Goal: Task Accomplishment & Management: Manage account settings

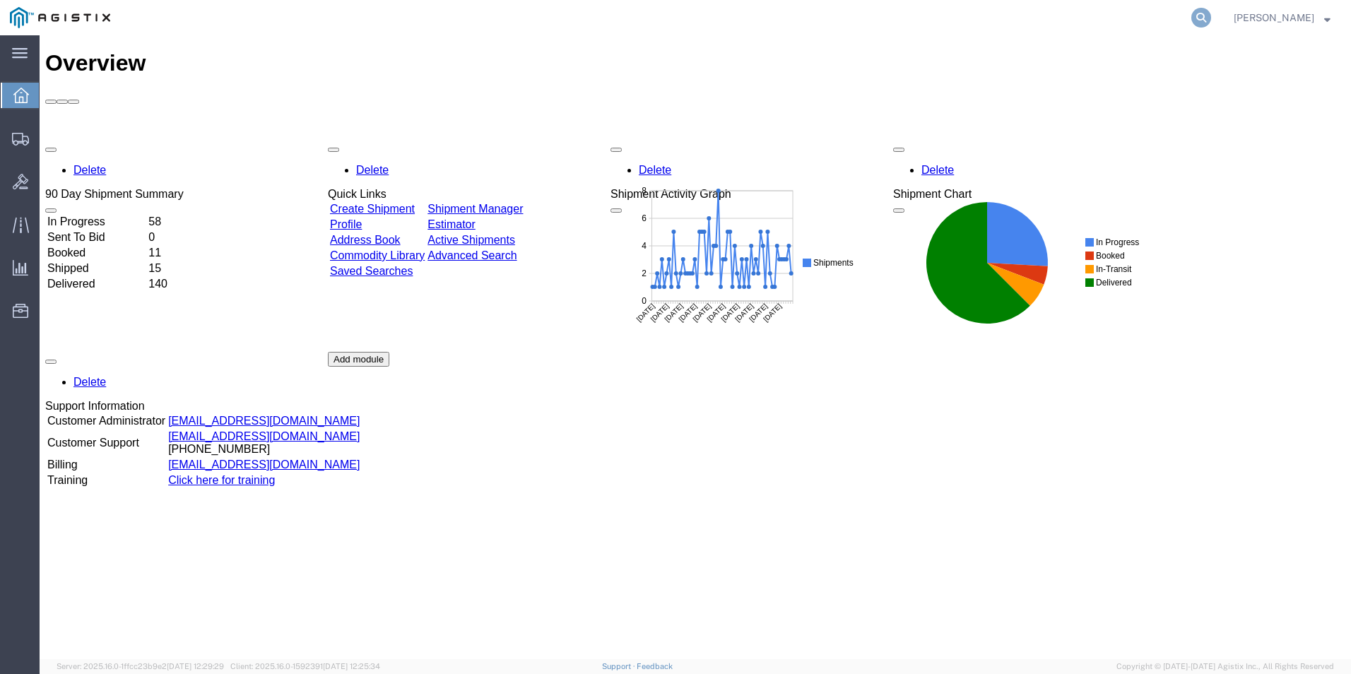
click at [1206, 16] on icon at bounding box center [1201, 18] width 20 height 20
click at [986, 9] on input "search" at bounding box center [977, 18] width 430 height 34
click at [968, 23] on input "search" at bounding box center [977, 18] width 430 height 34
type input "GDIT-72793"
click at [1198, 16] on icon at bounding box center [1201, 18] width 20 height 20
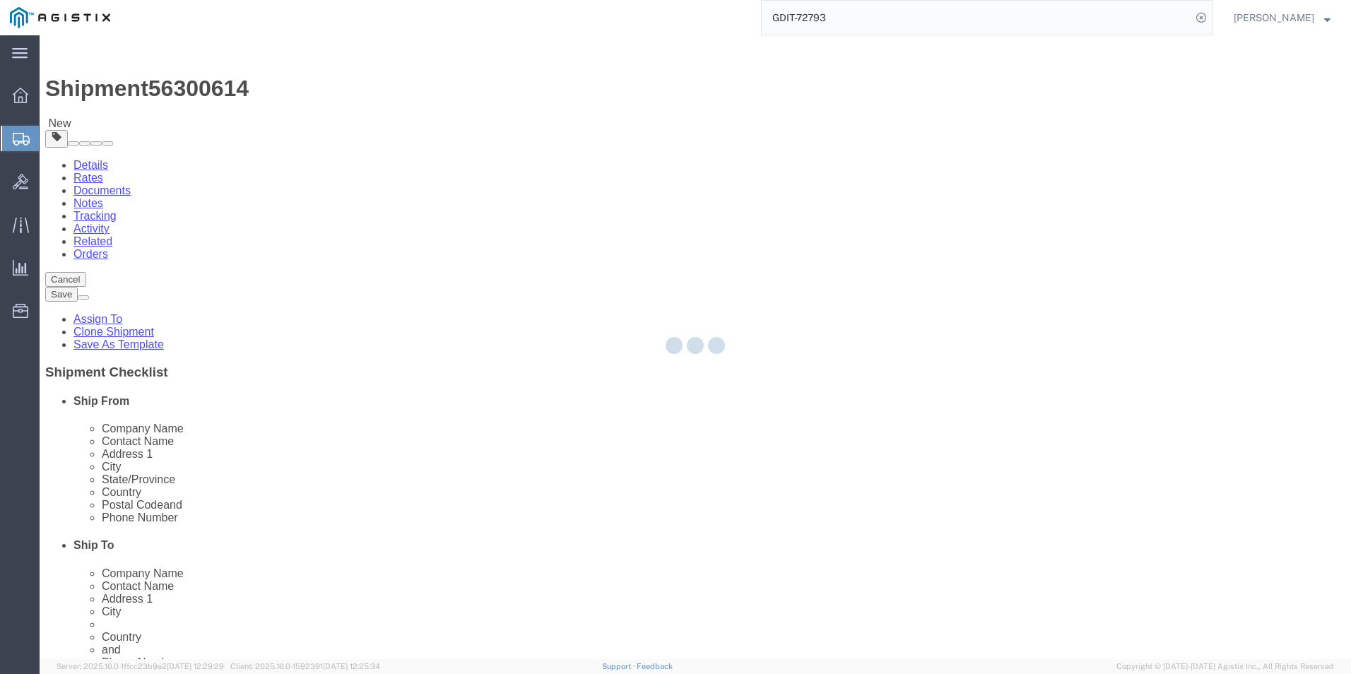
select select "69651"
select select "34240"
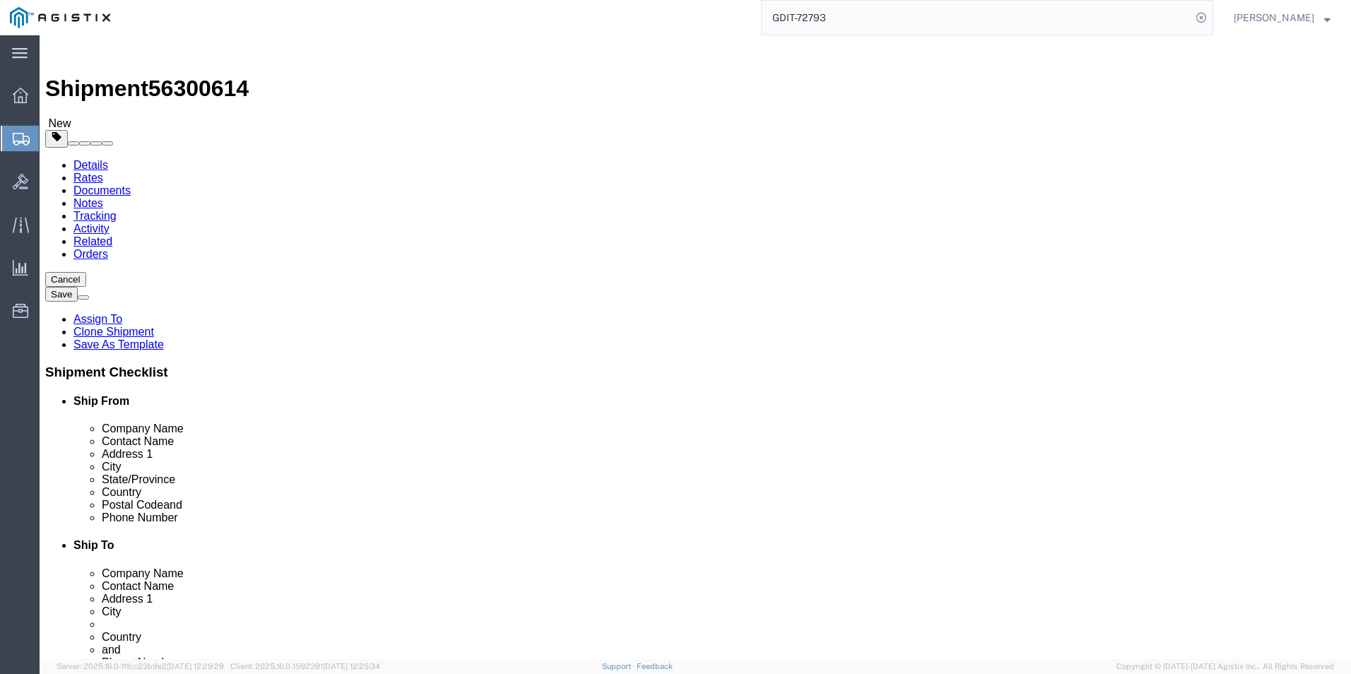
click icon
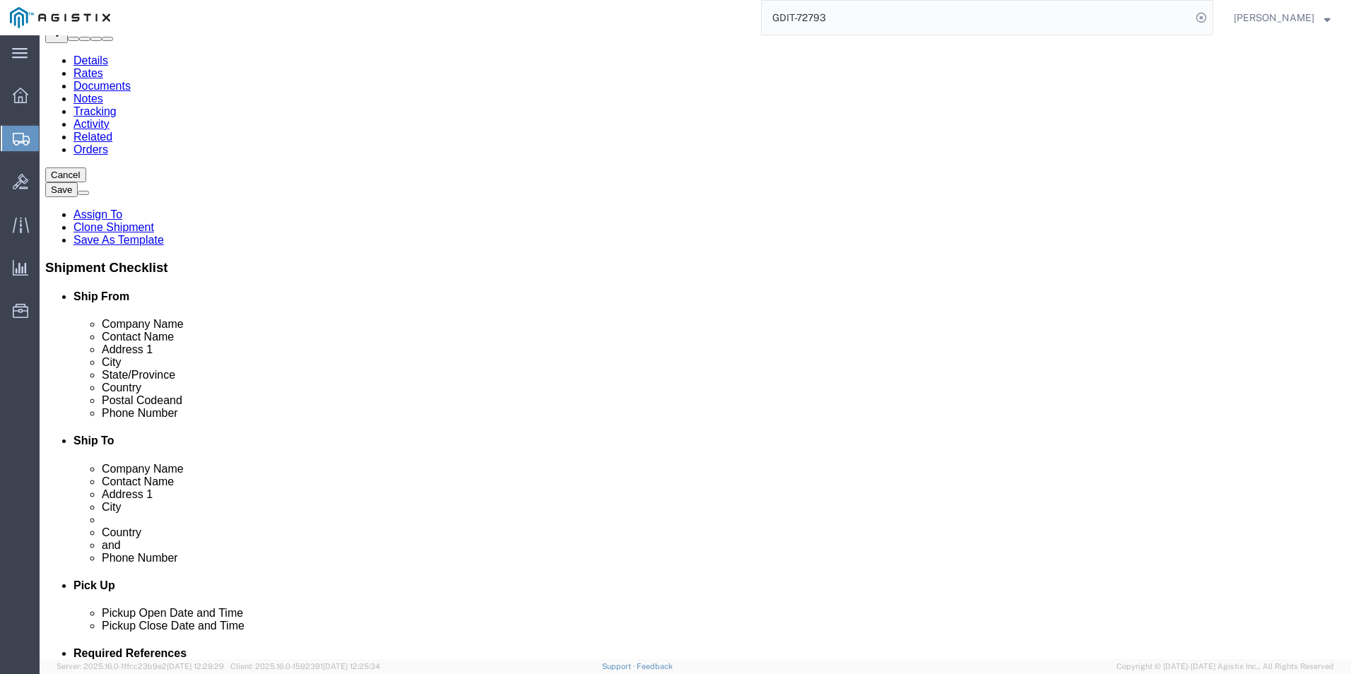
scroll to position [141, 0]
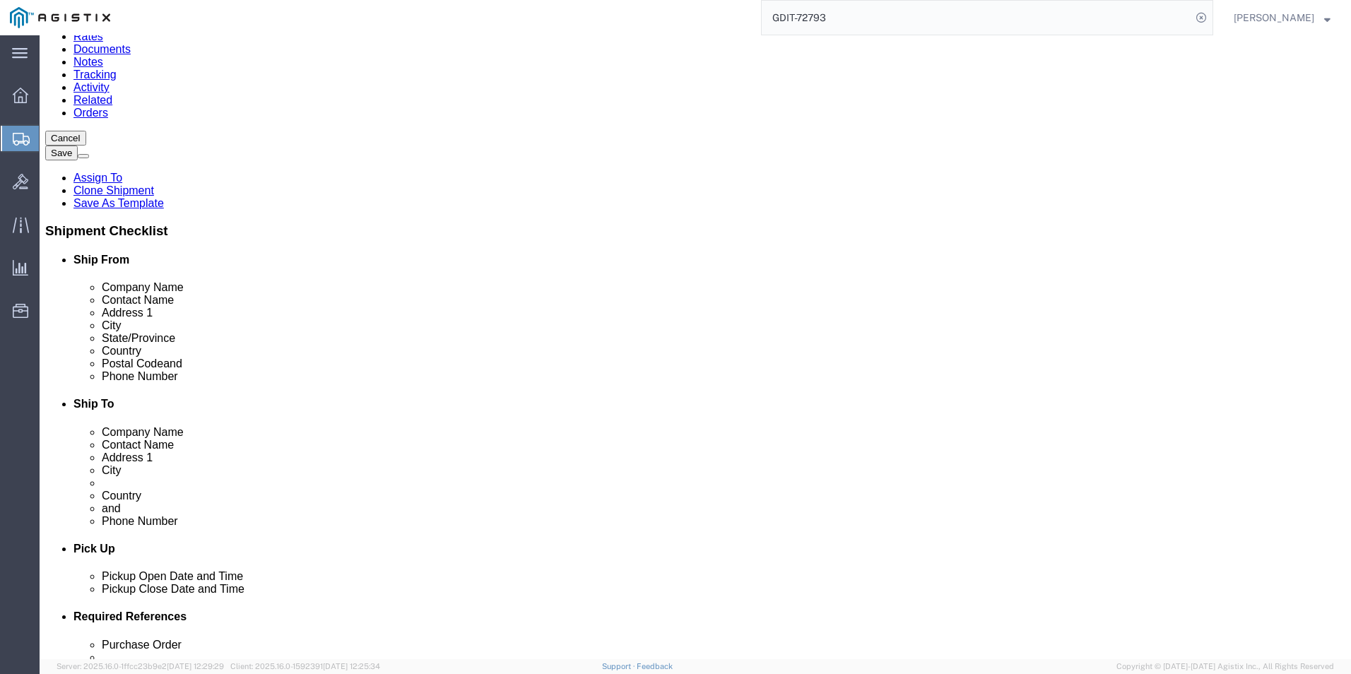
click dd "1053.51 USD"
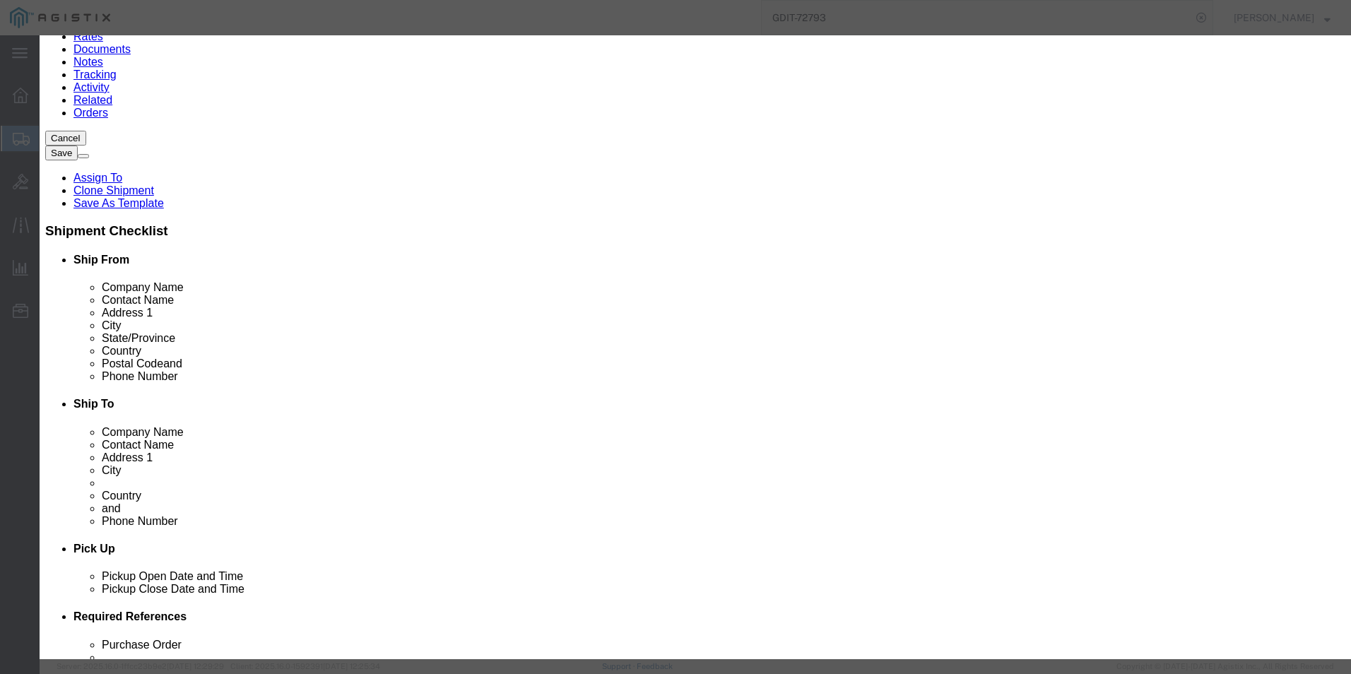
click icon "button"
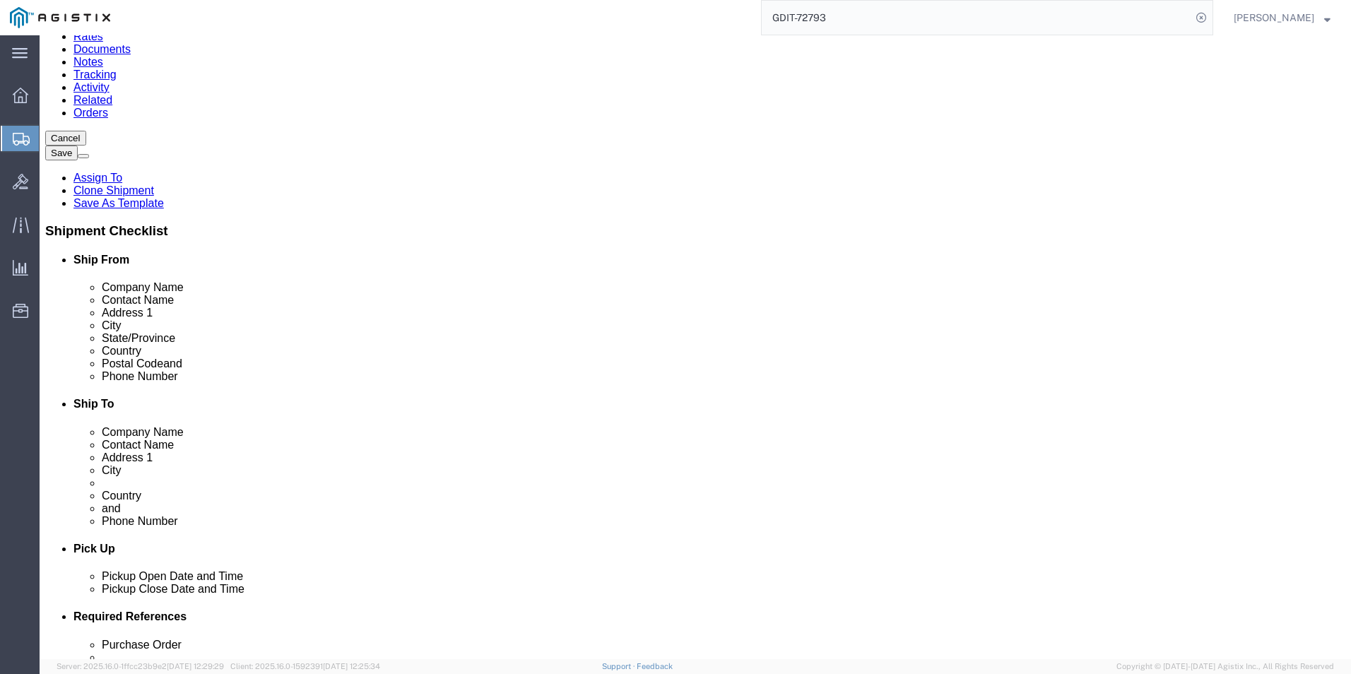
click input "0.00"
type input "0"
type input "500"
click input "text"
type input "48"
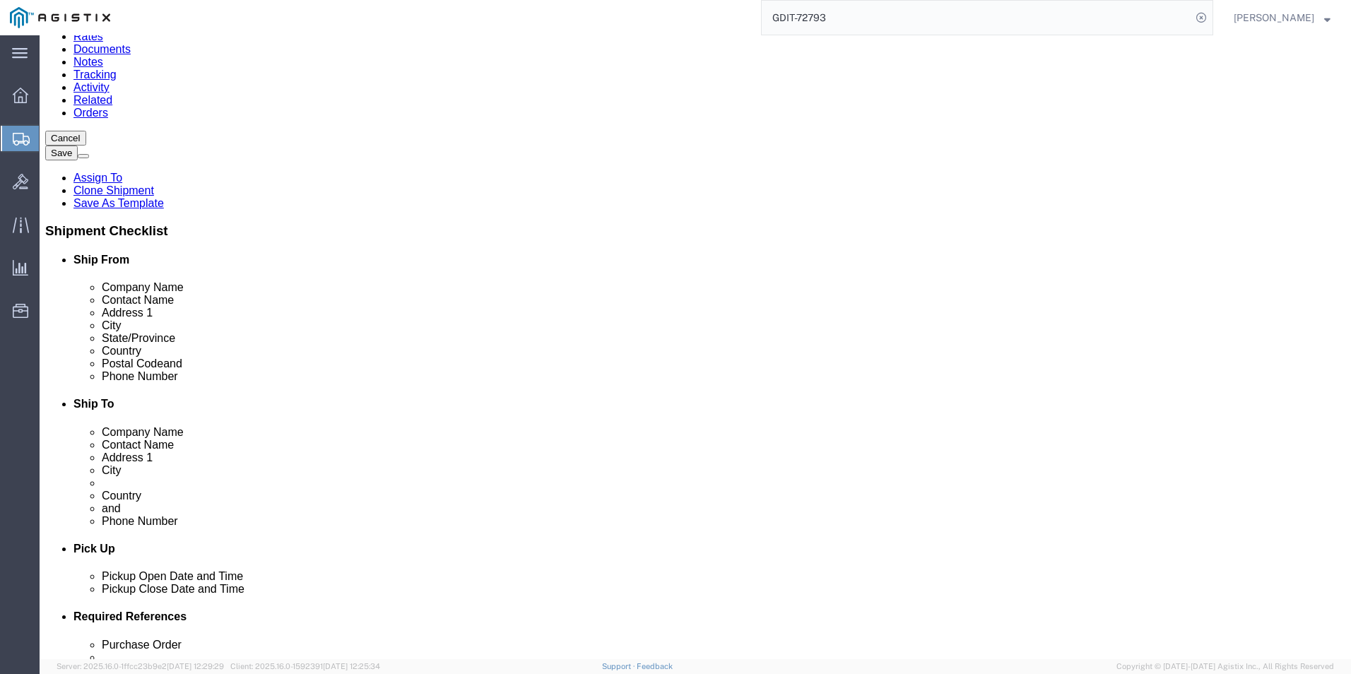
click input "text"
type input "40"
click input "text"
type input "45"
click icon
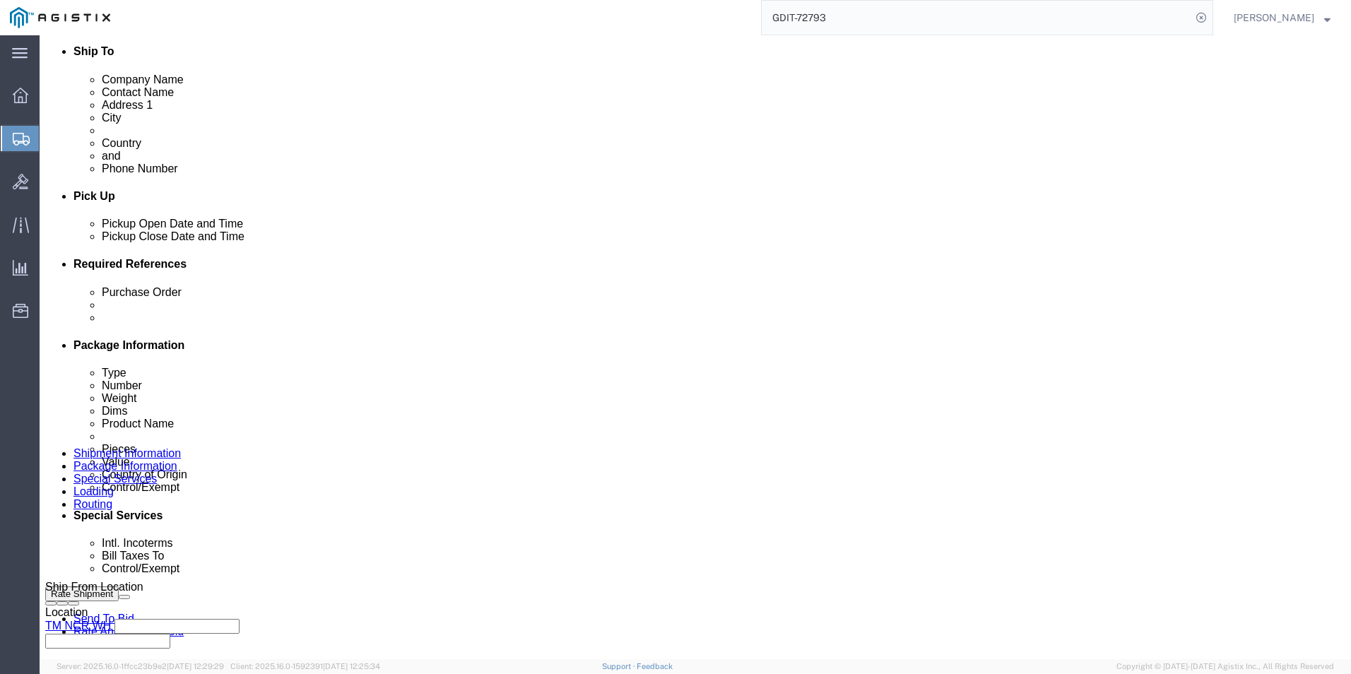
scroll to position [495, 0]
click select "Select Carriage Insurance Paid Carriage Paid To Cost and Freight Cost Insurance…"
select select "DDP"
click select "Select Carriage Insurance Paid Carriage Paid To Cost and Freight Cost Insurance…"
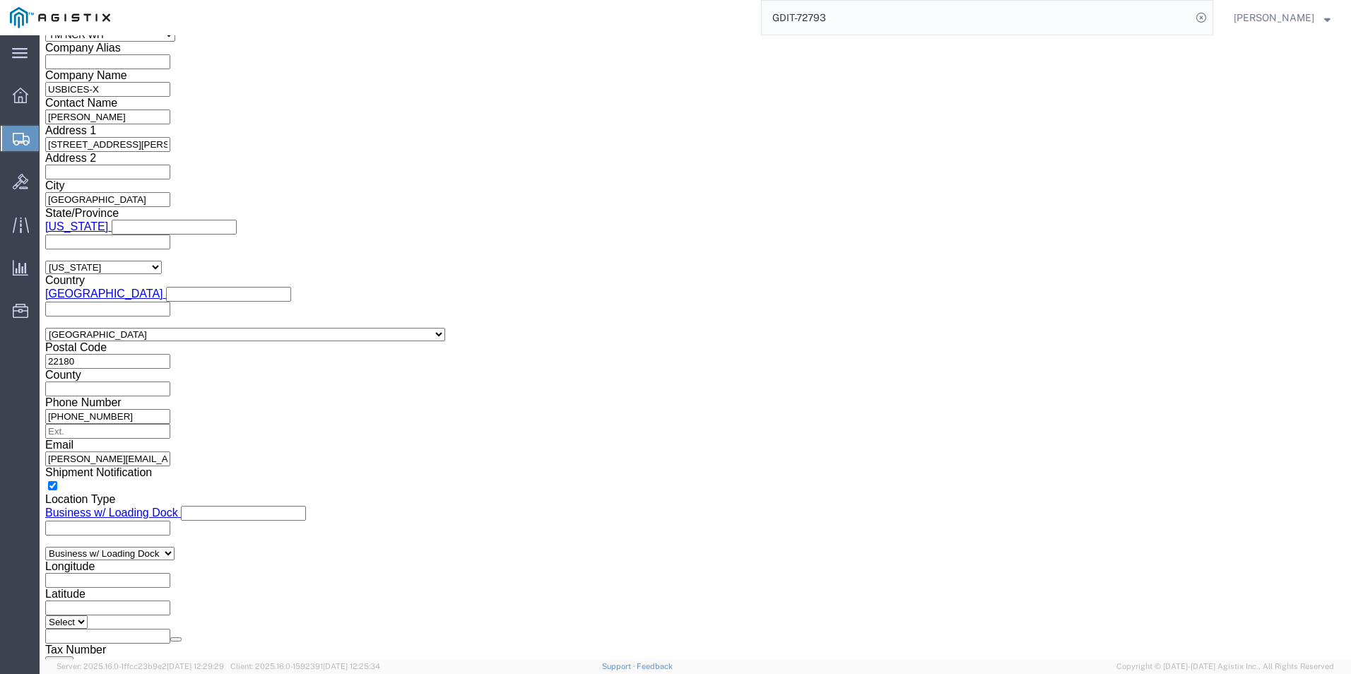
scroll to position [1131, 0]
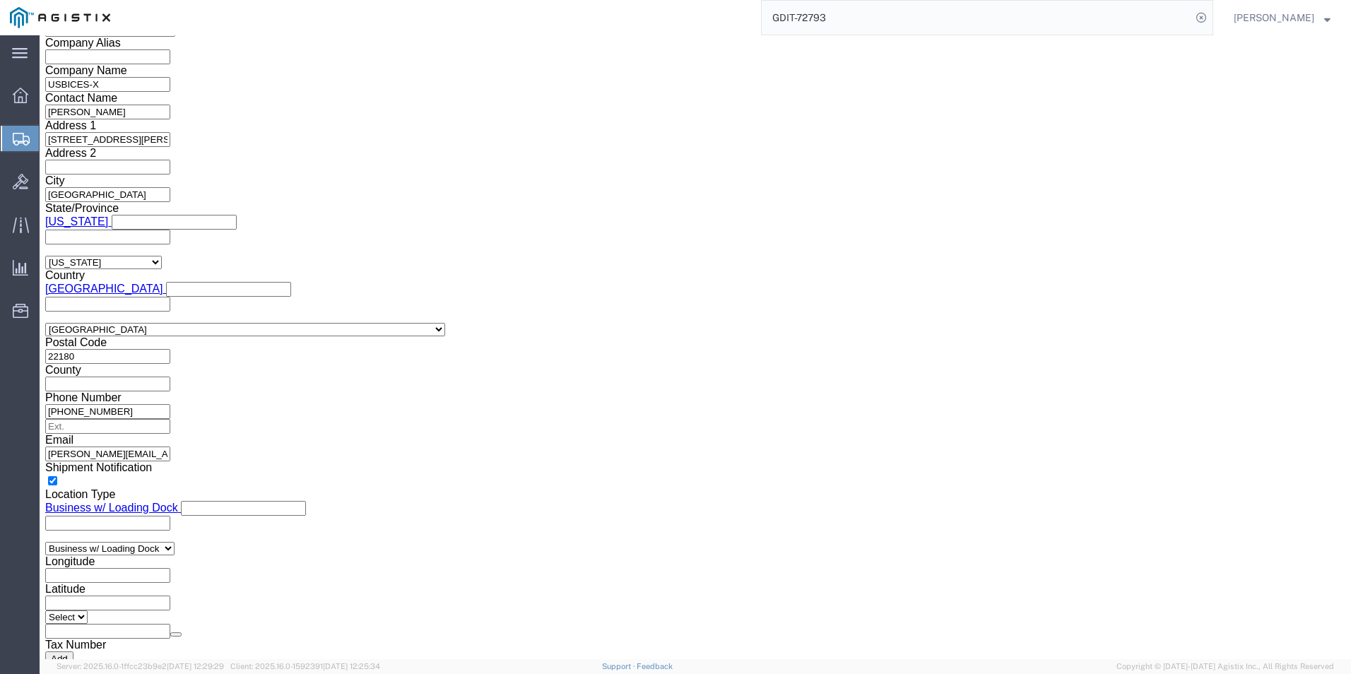
click select "Select ATF BIS DEA EPA FDA FTR ITAR OFAC Other (OPA)"
select select "BIS"
click select "Select ATF BIS DEA EPA FDA FTR ITAR OFAC Other (OPA)"
click select "Select AGR-Agricultural APP-Computers APR-Additional Permissive Exports AVS-Air…"
select select "NLR"
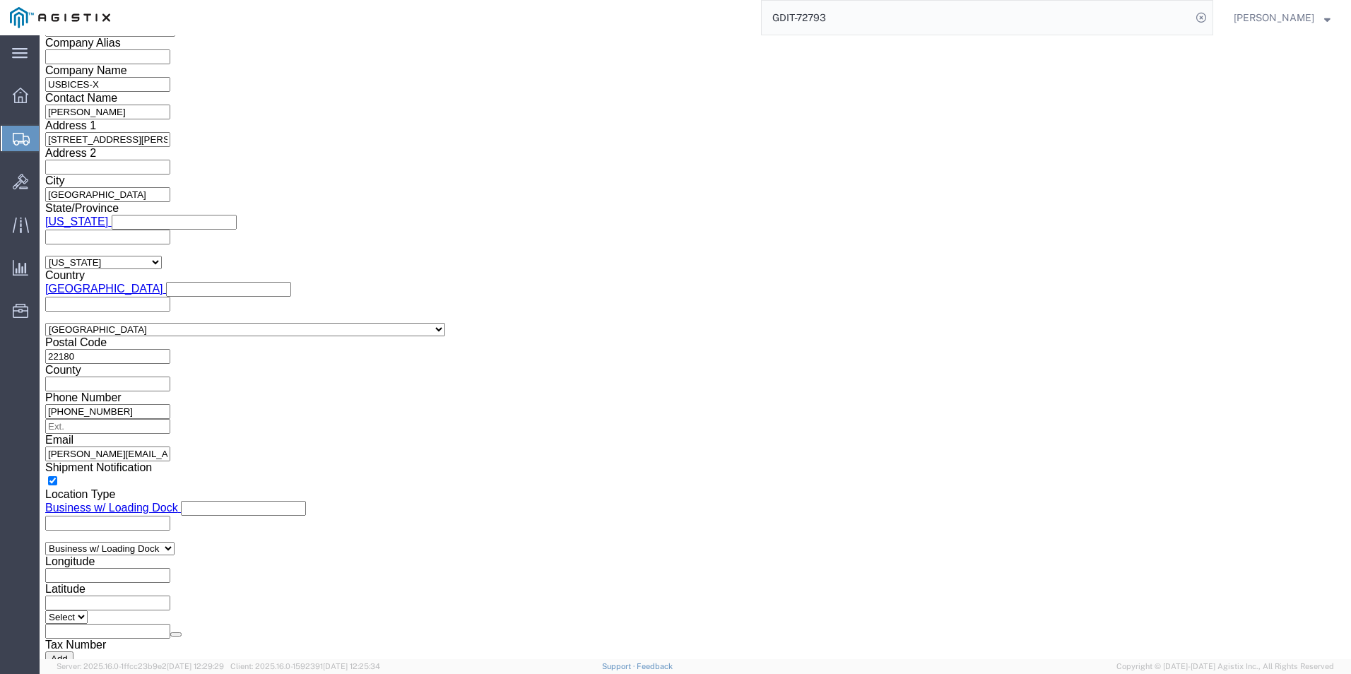
click select "Select AGR-Agricultural APP-Computers APR-Additional Permissive Exports AVS-Air…"
click select "Select AES-Direct EEI Carrier File EEI EEI Exempt"
select select "CFIL"
click select "Select AES-Direct EEI Carrier File EEI EEI Exempt"
click input "text"
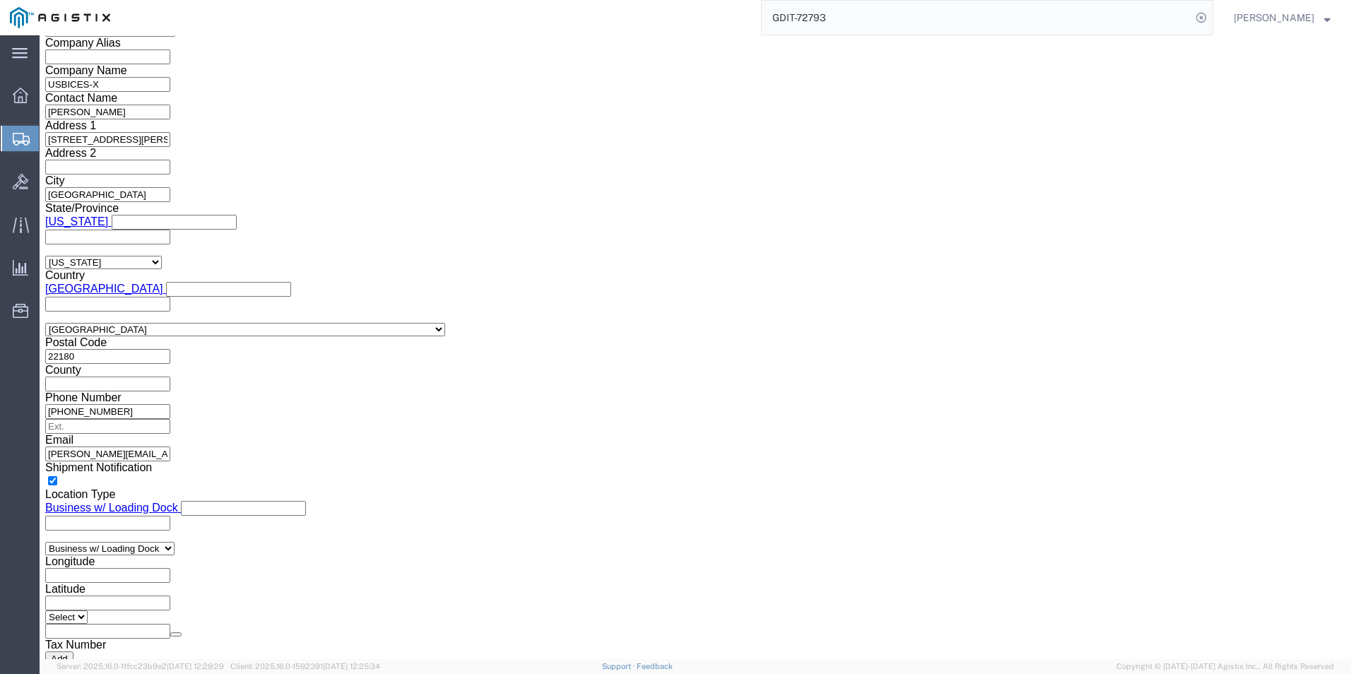
type input "x"
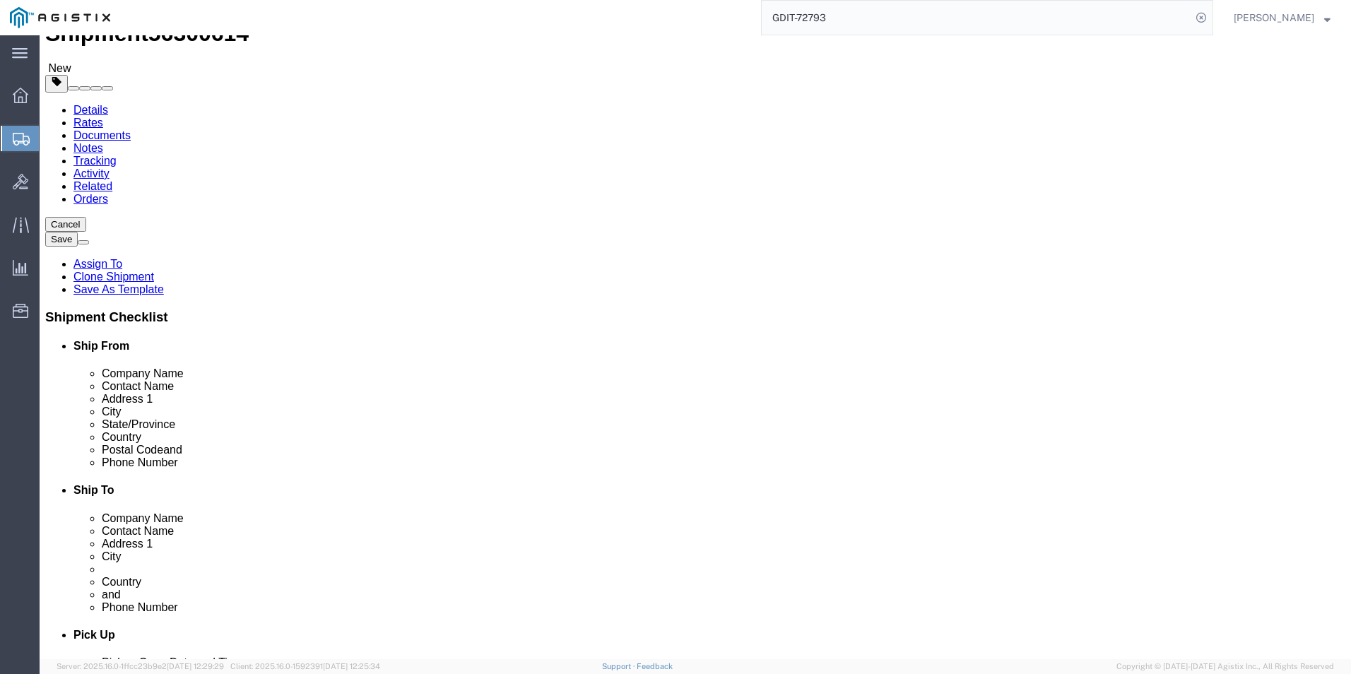
scroll to position [0, 0]
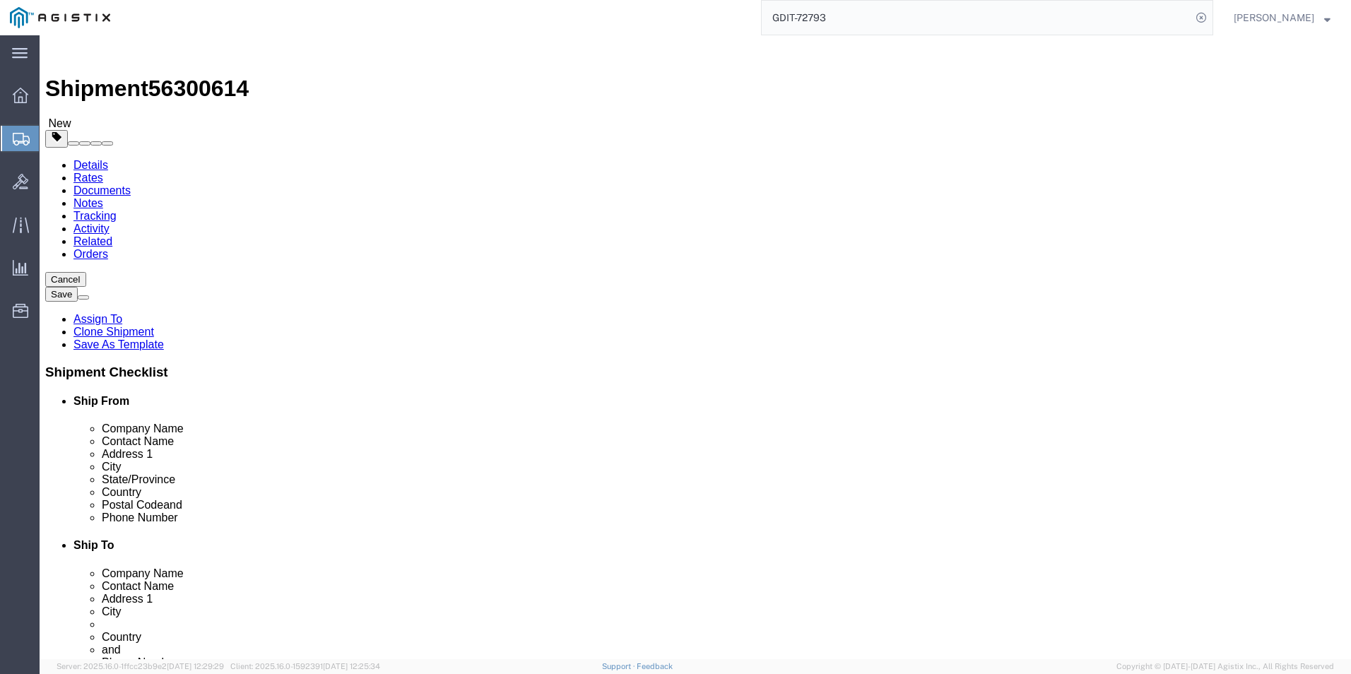
type input "X20250813003039"
click icon
click link "ADDITIONAL INFORMATION"
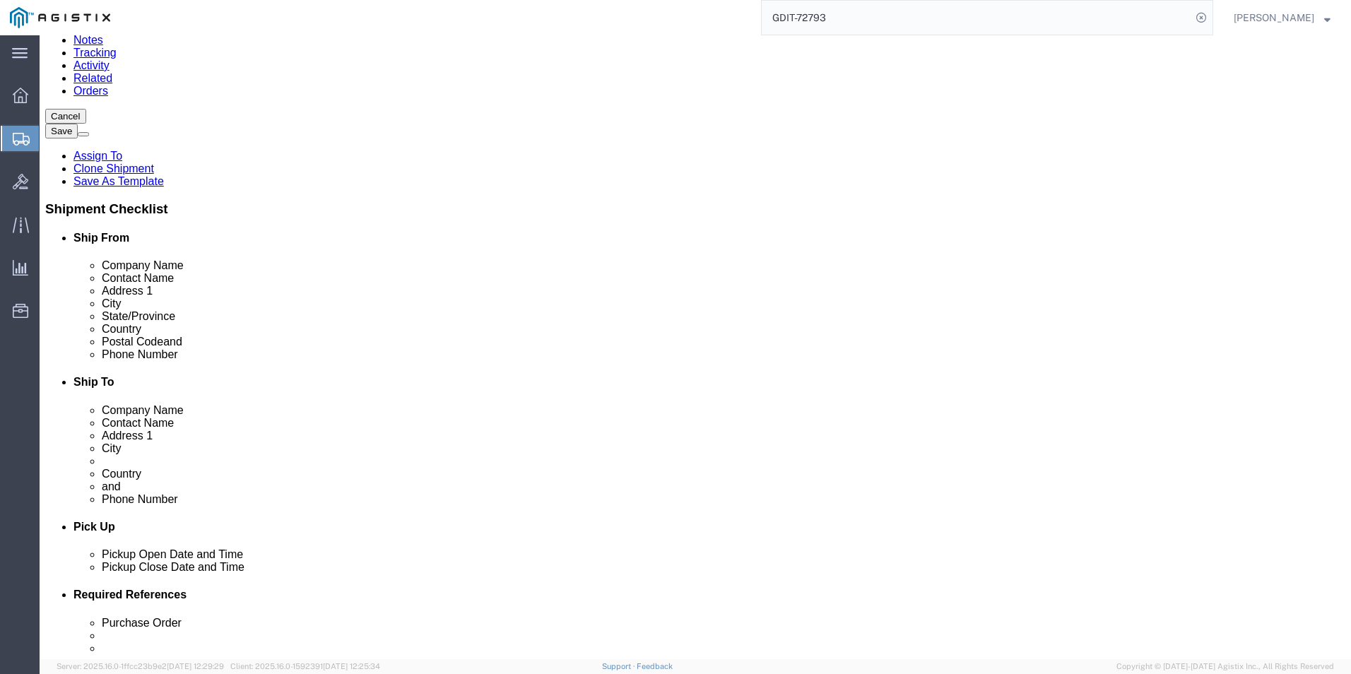
scroll to position [212, 0]
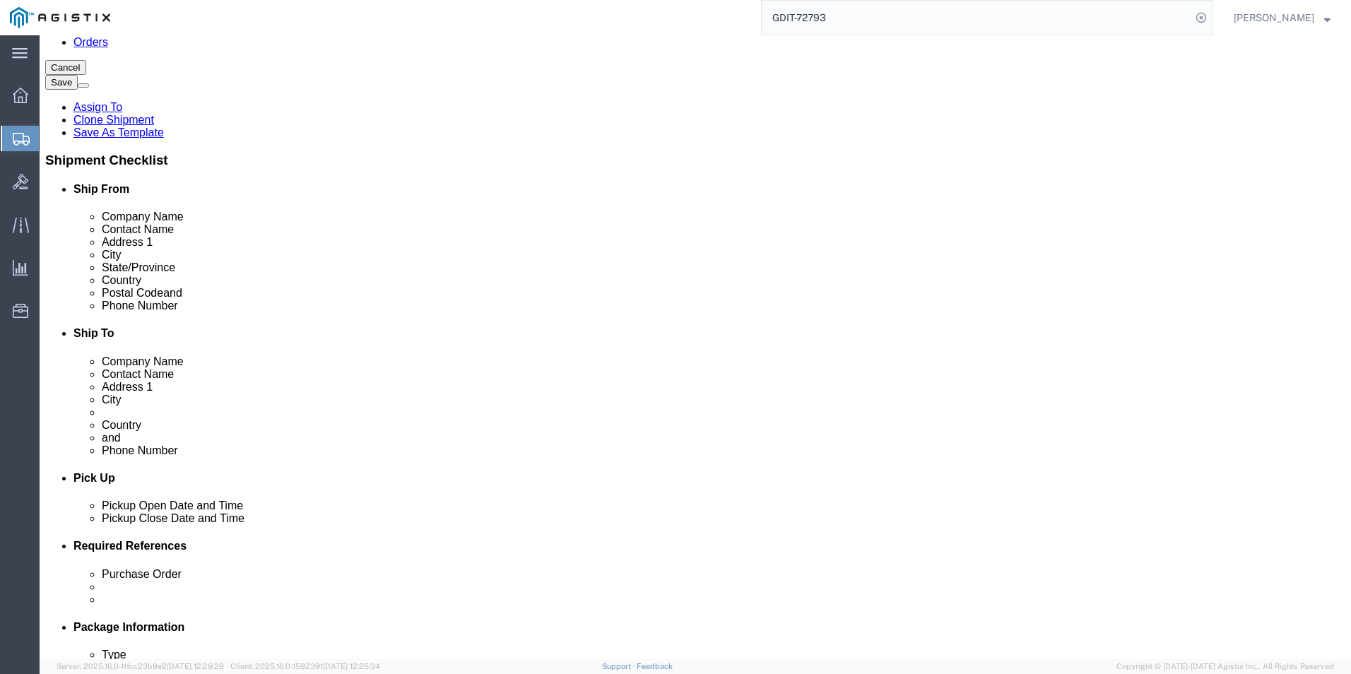
click button "Add"
click select "Select EIN EORI TIN VAT Other"
select select "EORI"
click select "Select EIN EORI TIN VAT Other"
click input "text"
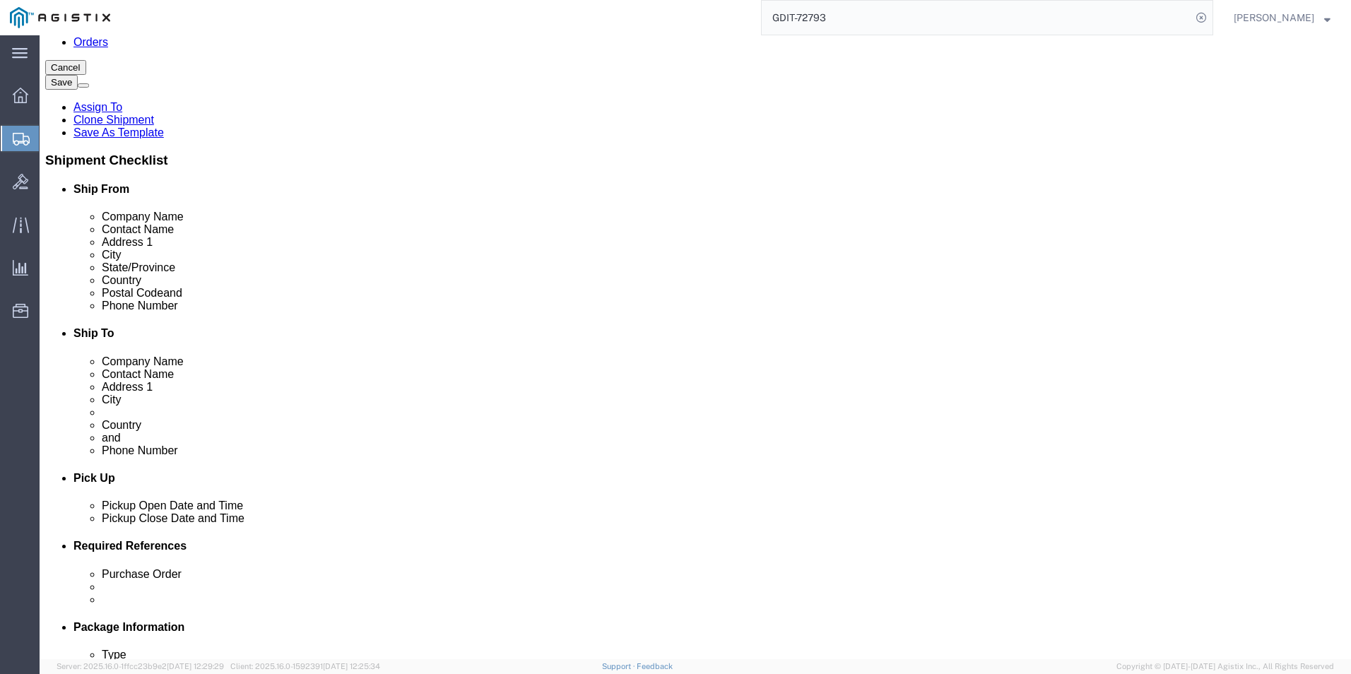
type input "X20250813003039"
click link "ADDITIONAL INFORMATION"
click select "Select EIN EORI TIN VAT Other"
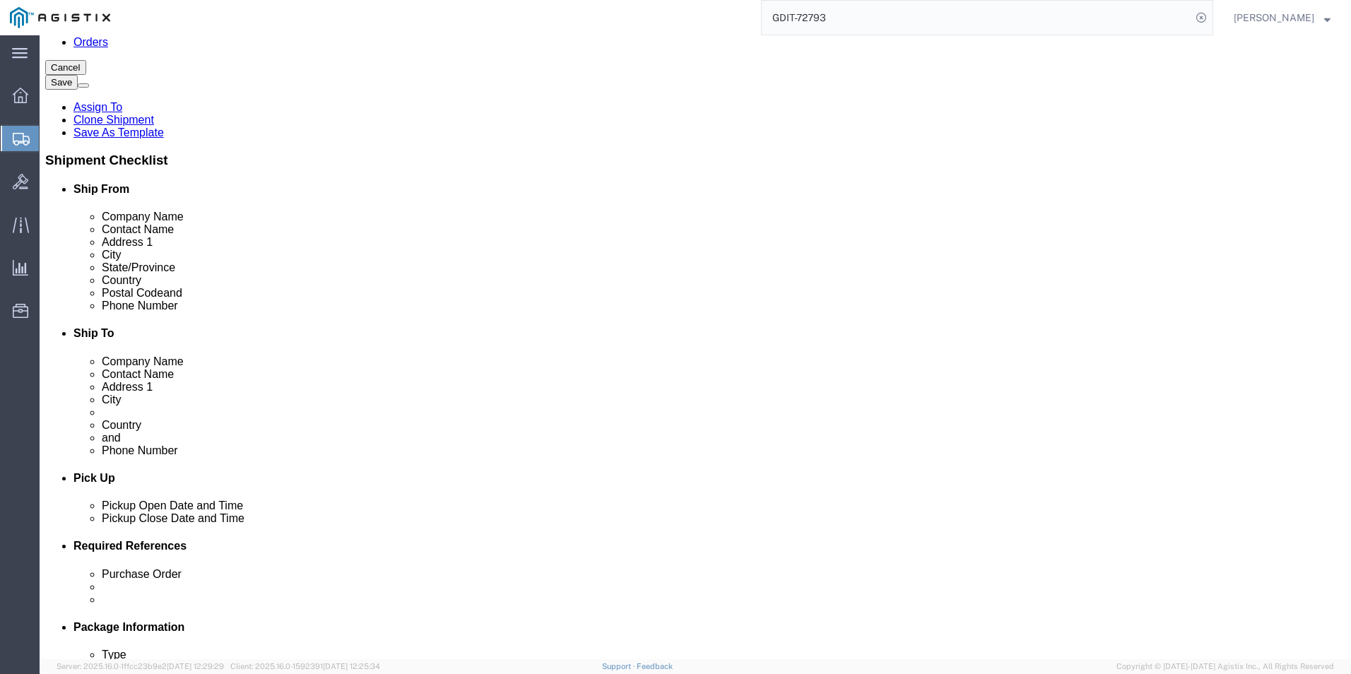
click select "Select EIN EORI TIN VAT Other"
select select "EORI"
click select "Select EIN EORI TIN VAT Other"
click button "Add"
click select "Select EIN EORI TIN VAT Other"
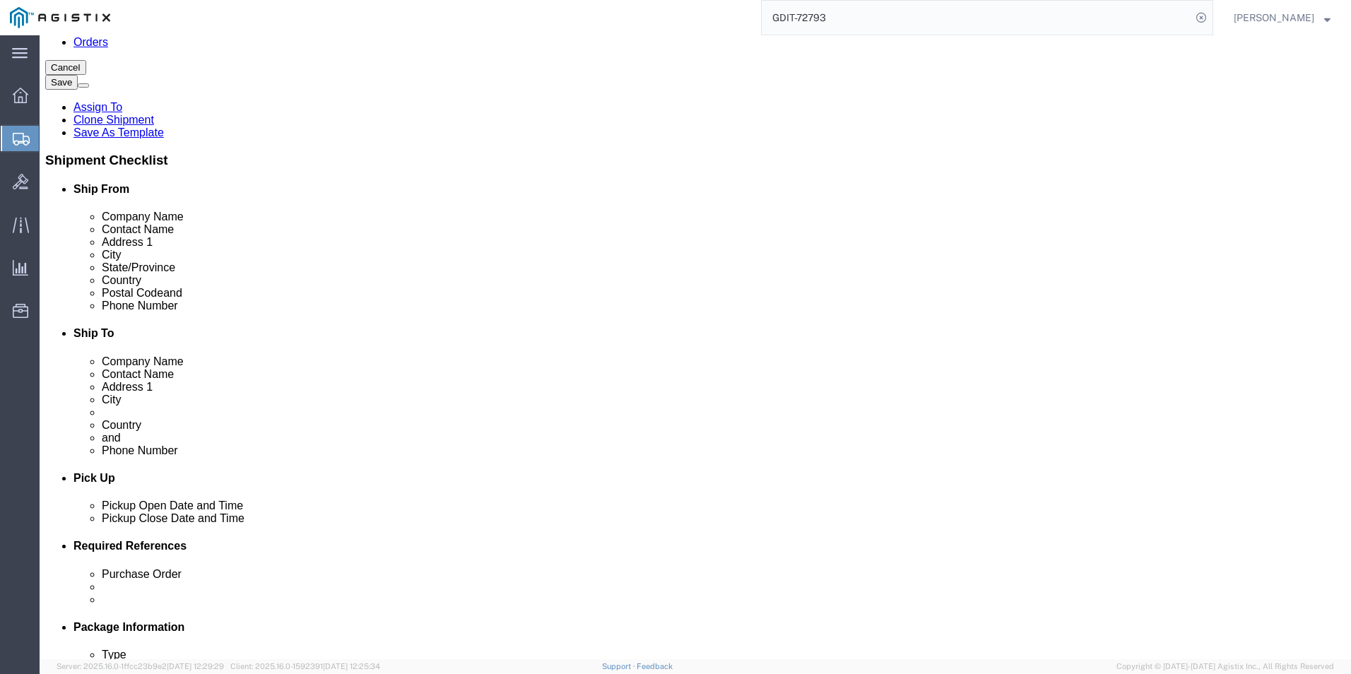
select select "Other"
click select "Select EIN EORI TIN VAT Other"
click input "text"
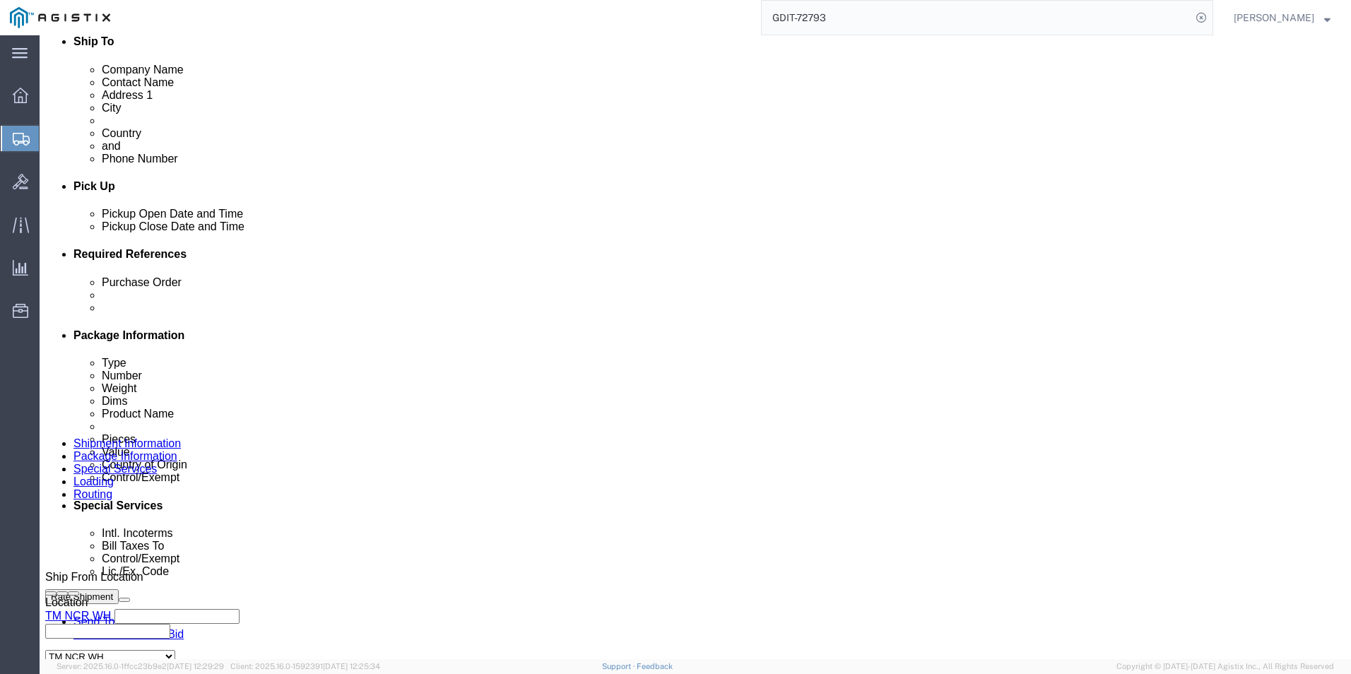
scroll to position [384, 0]
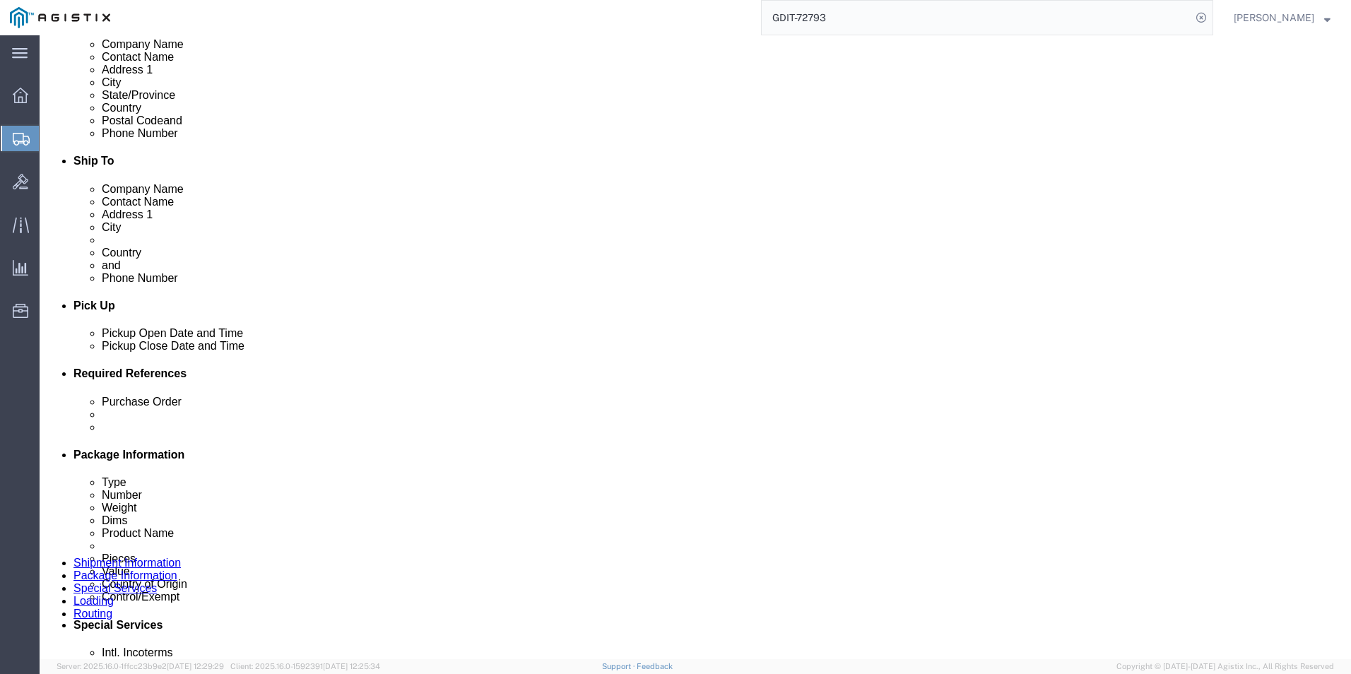
type input "54-1194322"
click button "Rate Shipment"
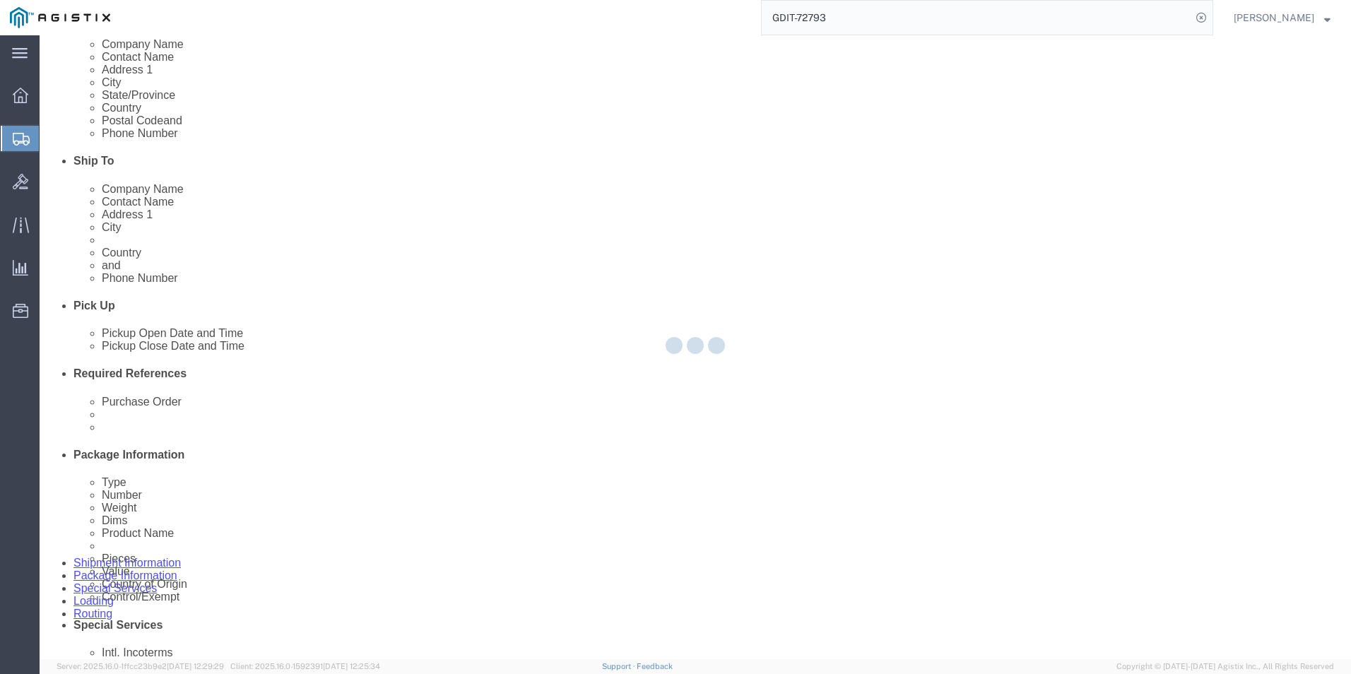
select select "PSNS"
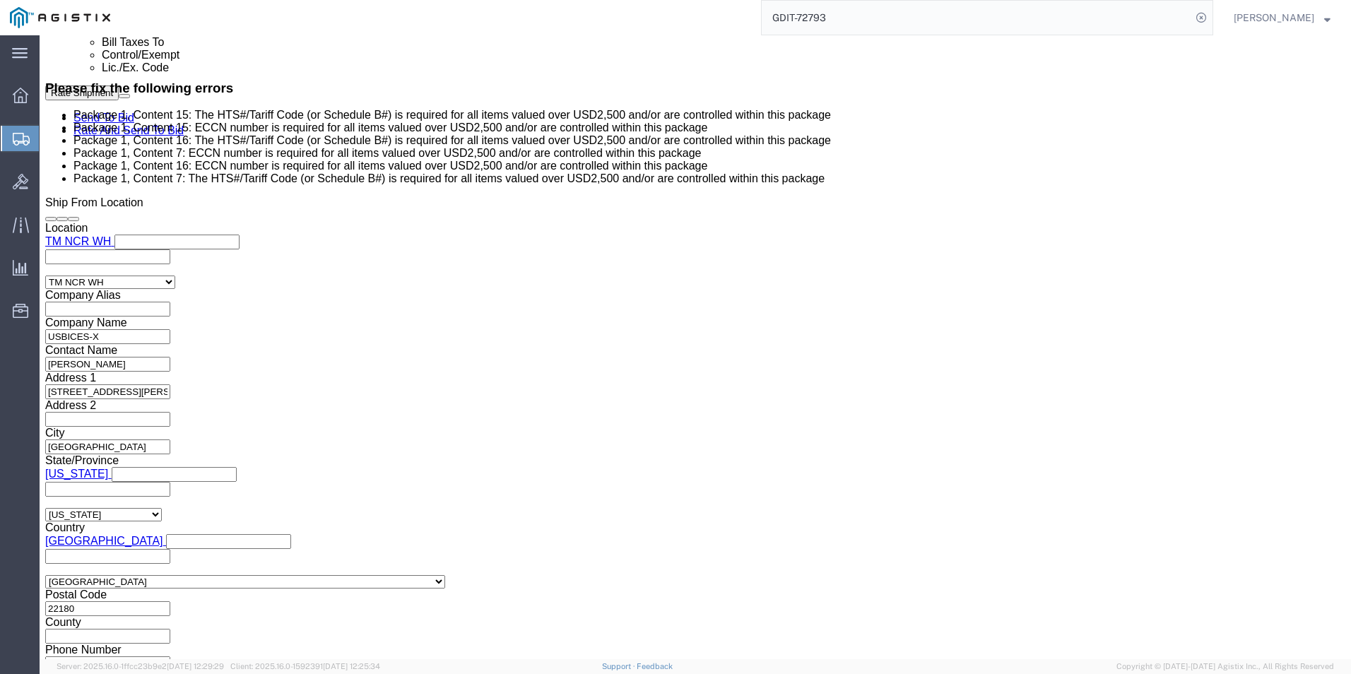
scroll to position [707, 0]
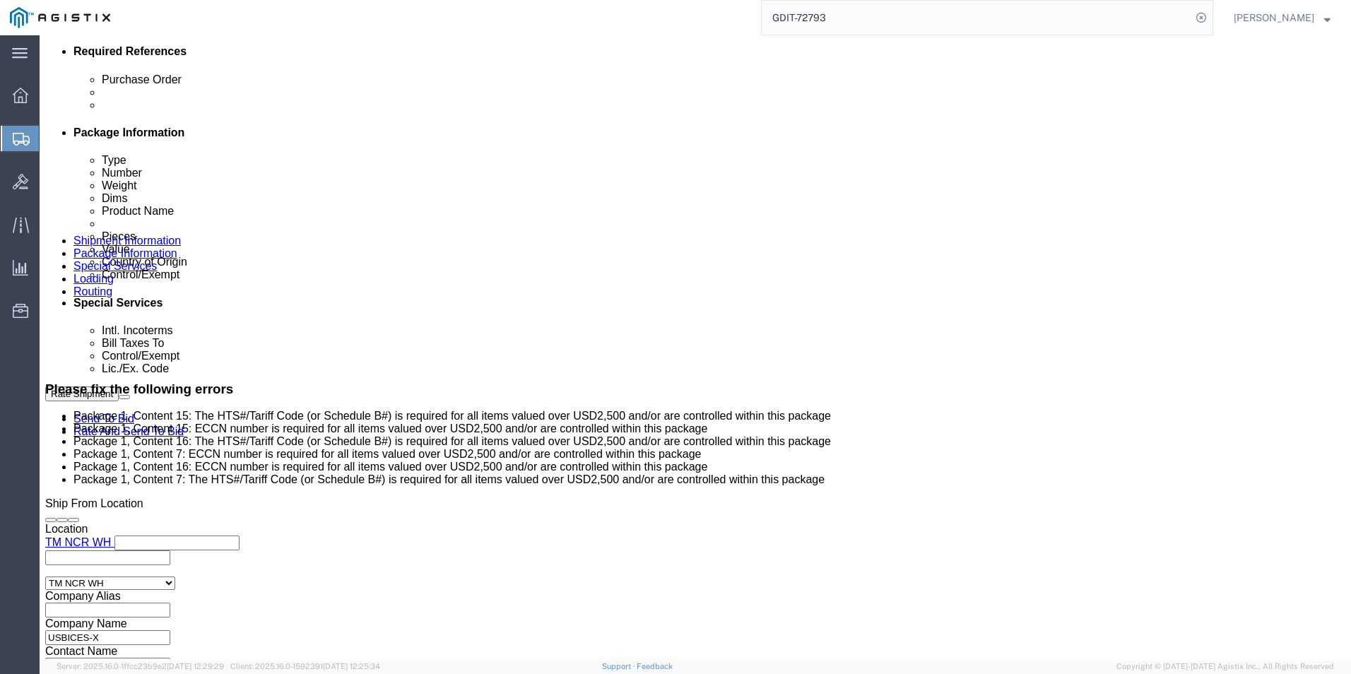
click div "Pieces: 1.00 Each Total value: 14944.91 USD"
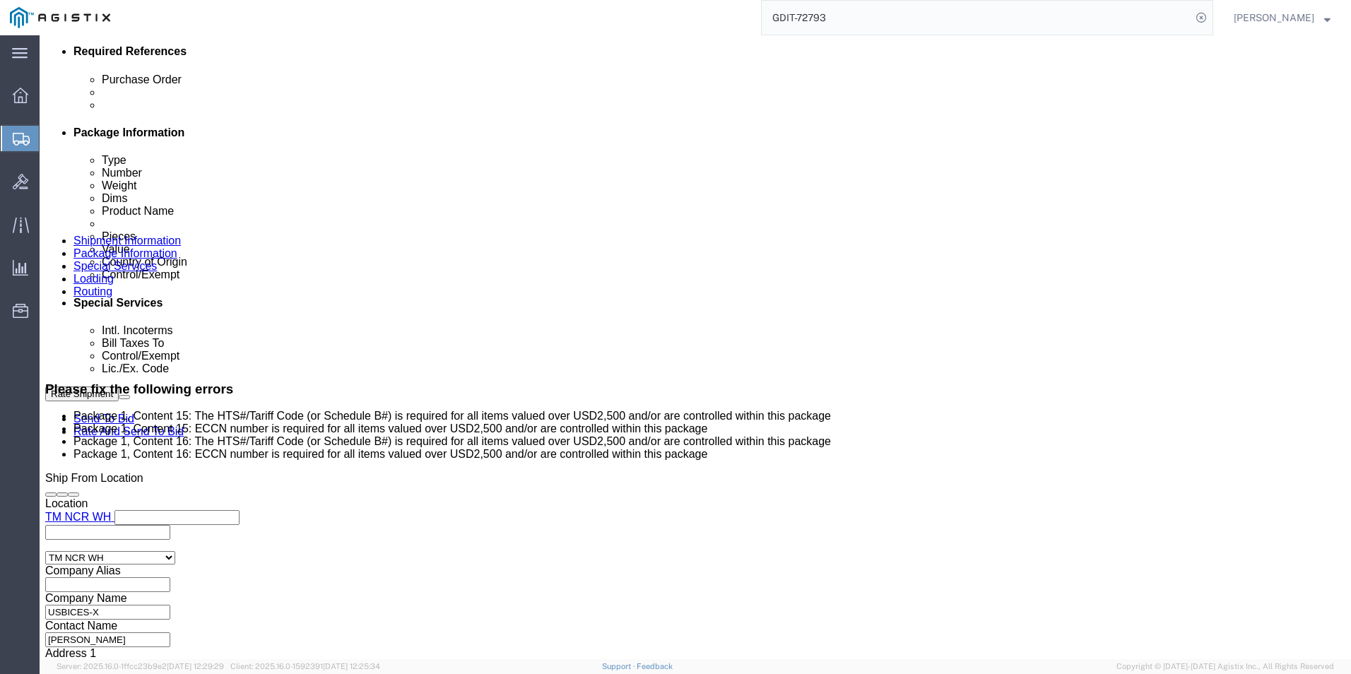
scroll to position [678, 0]
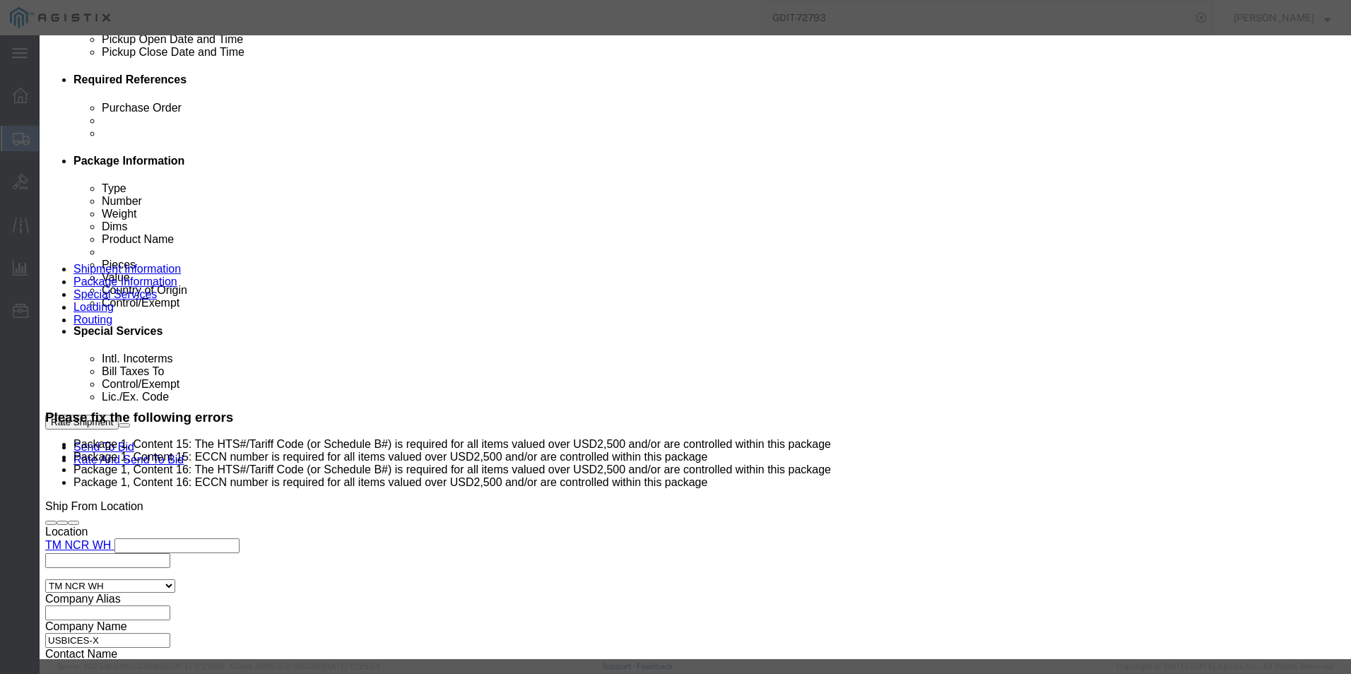
click h3 "Edit content"
type input "8517620020"
click input "text"
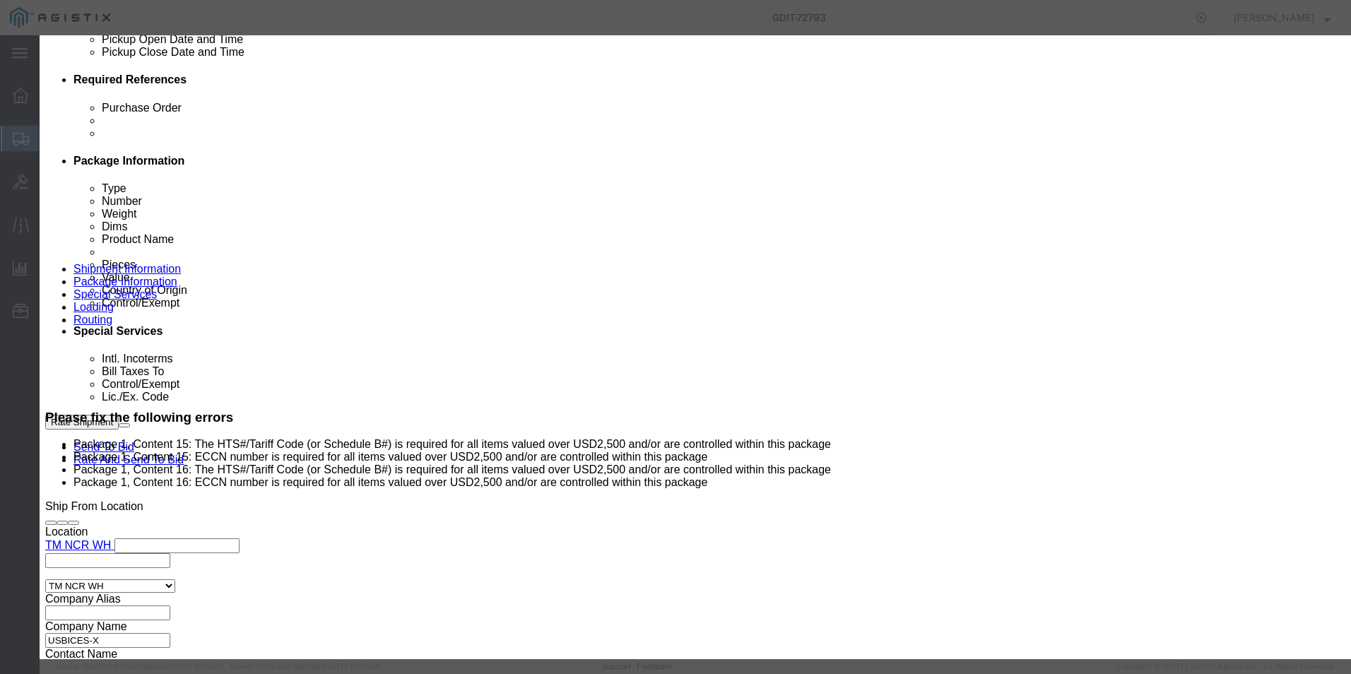
type input "5A002"
click button "Save & Close"
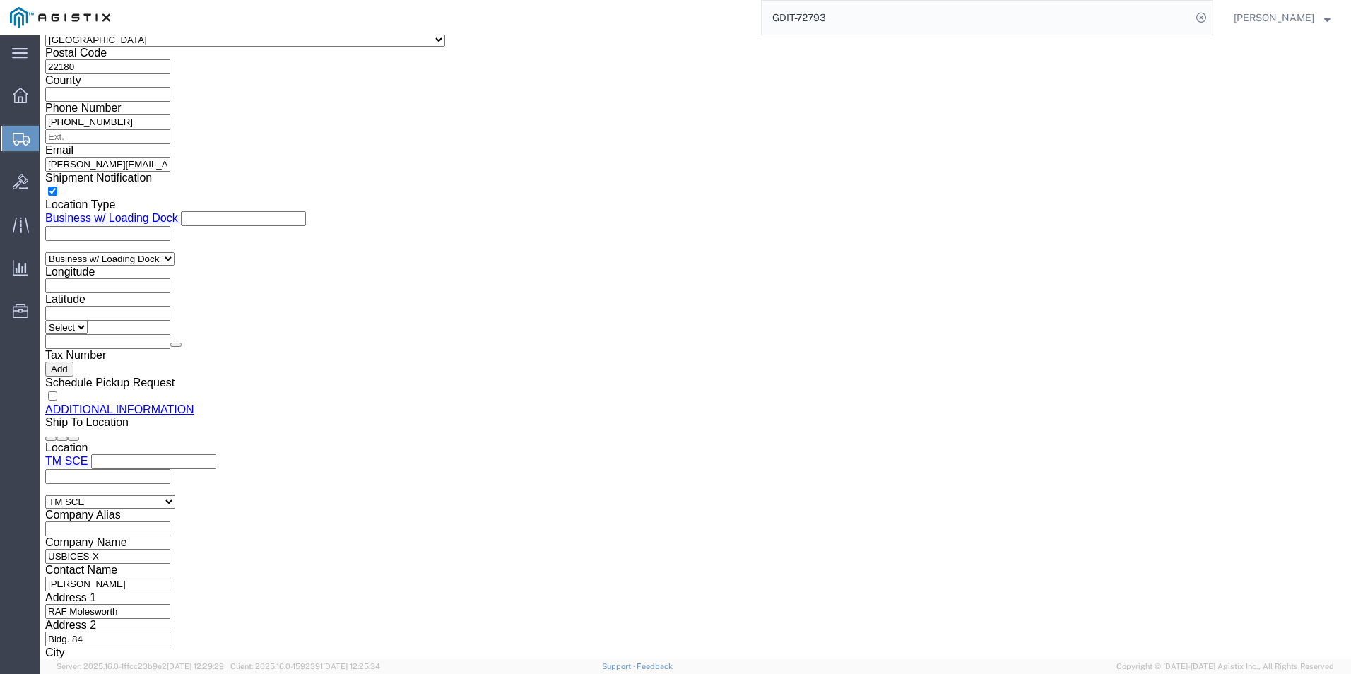
scroll to position [1526, 0]
click dd "1535.44 USD"
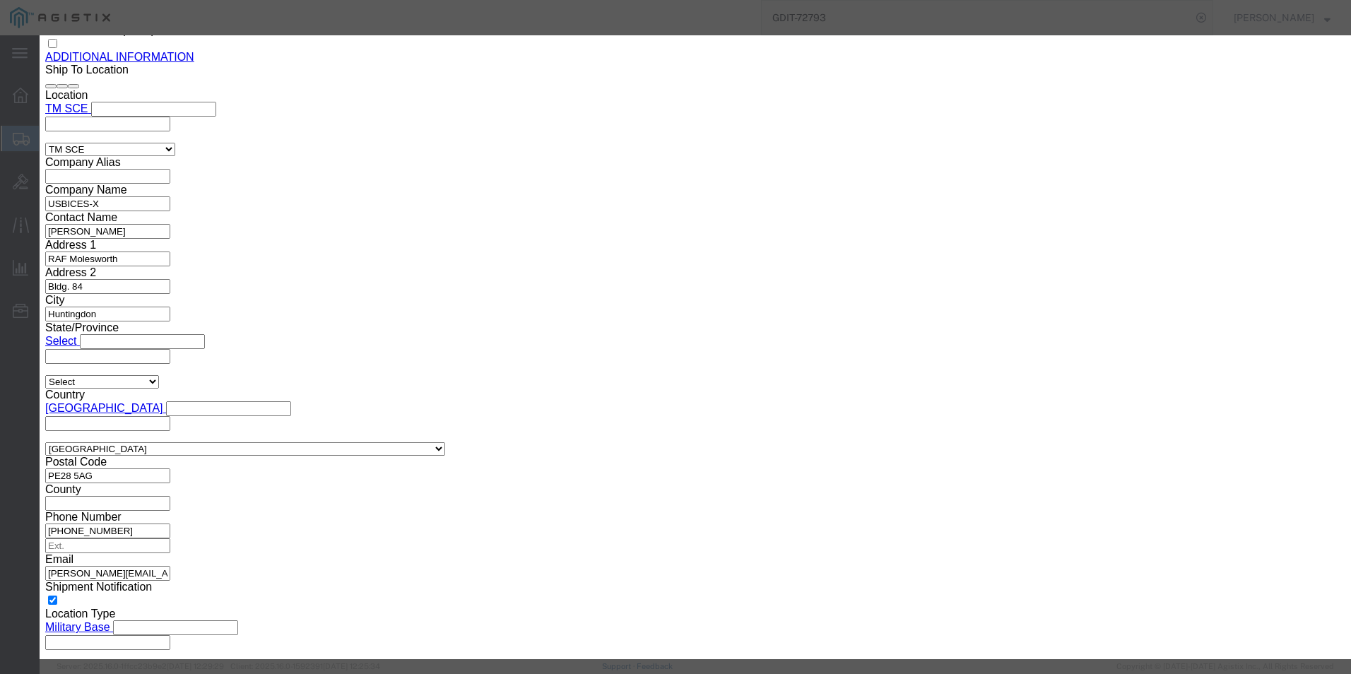
scroll to position [264, 0]
click input "8517620020"
type input "8517620020"
click input "text"
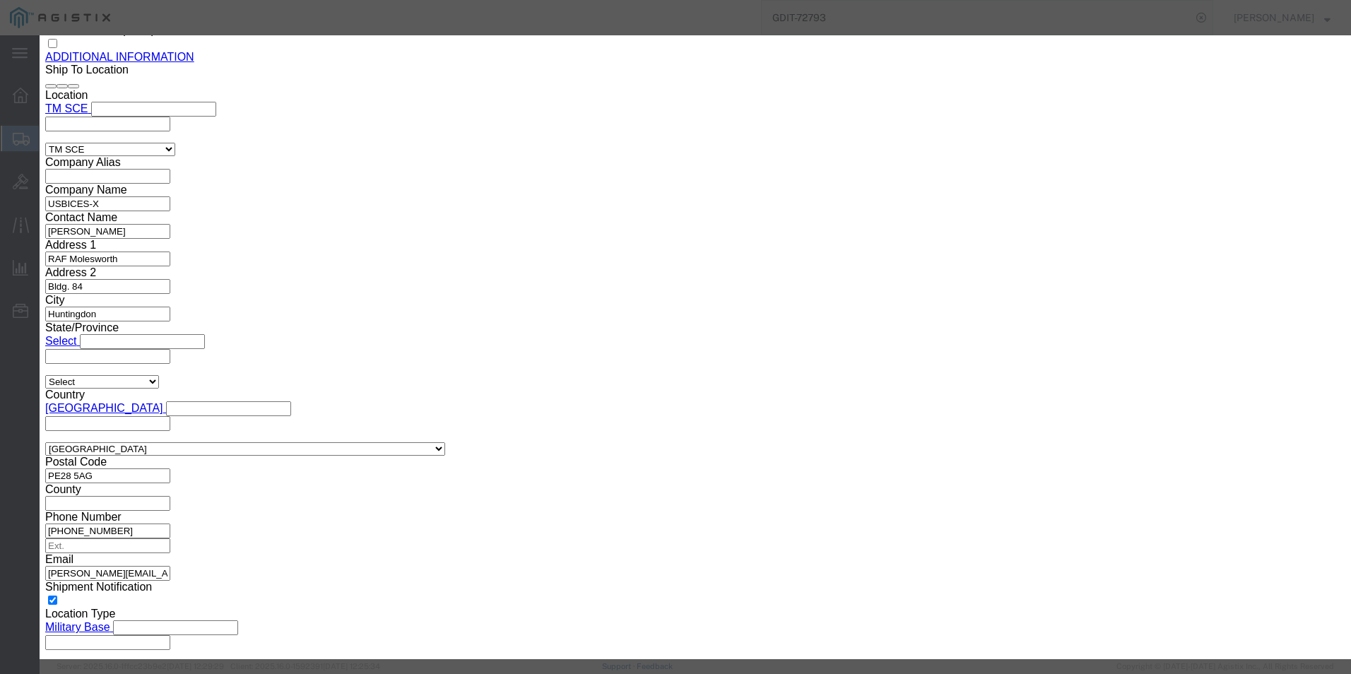
type input "5A002"
click button "Save & Close"
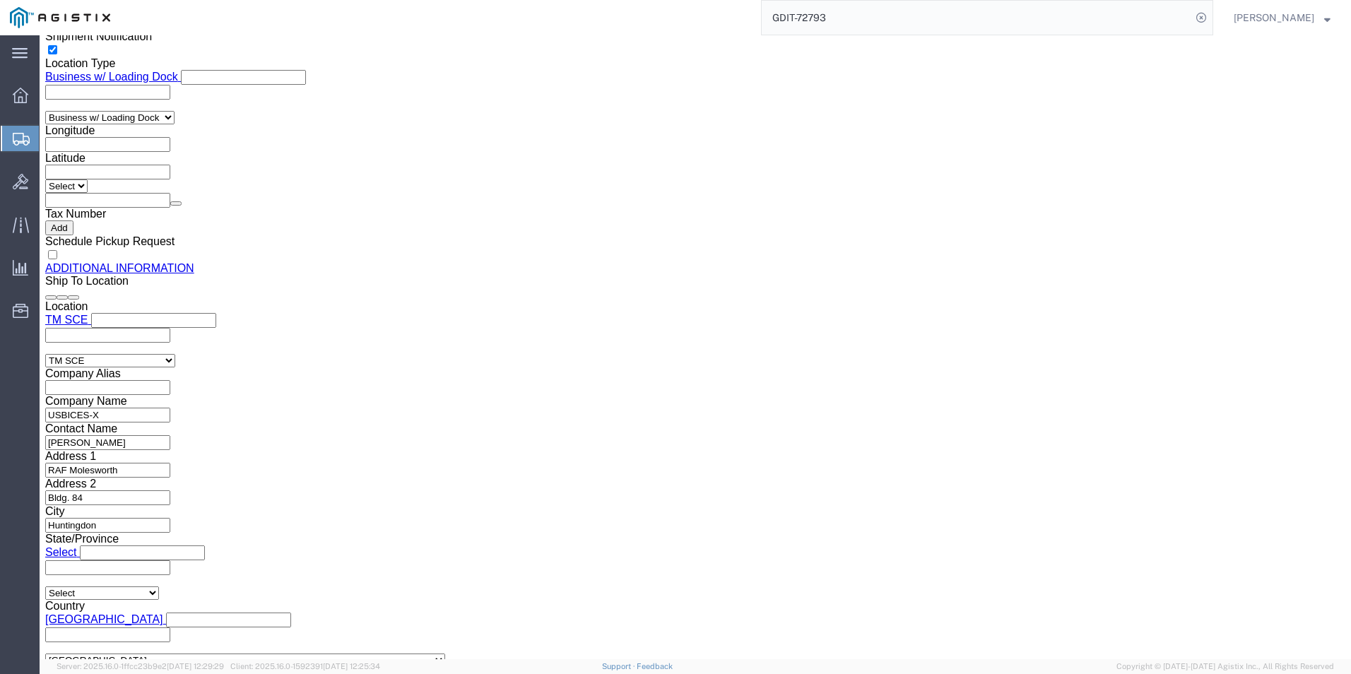
scroll to position [1639, 0]
click div "Pieces: 1.00 Each Total value: 1535.44 USD"
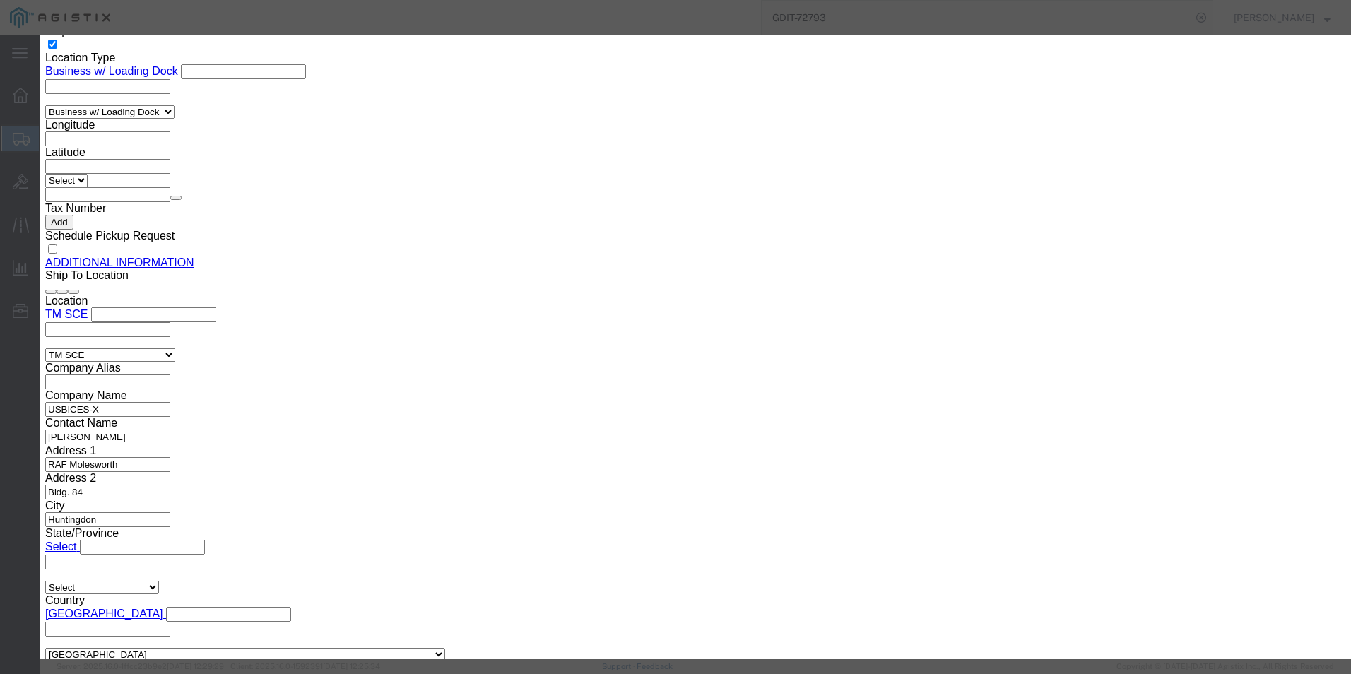
scroll to position [264, 0]
type input "8517620020"
click div "8517620020 8517620020"
type input "8517620020"
click input "text"
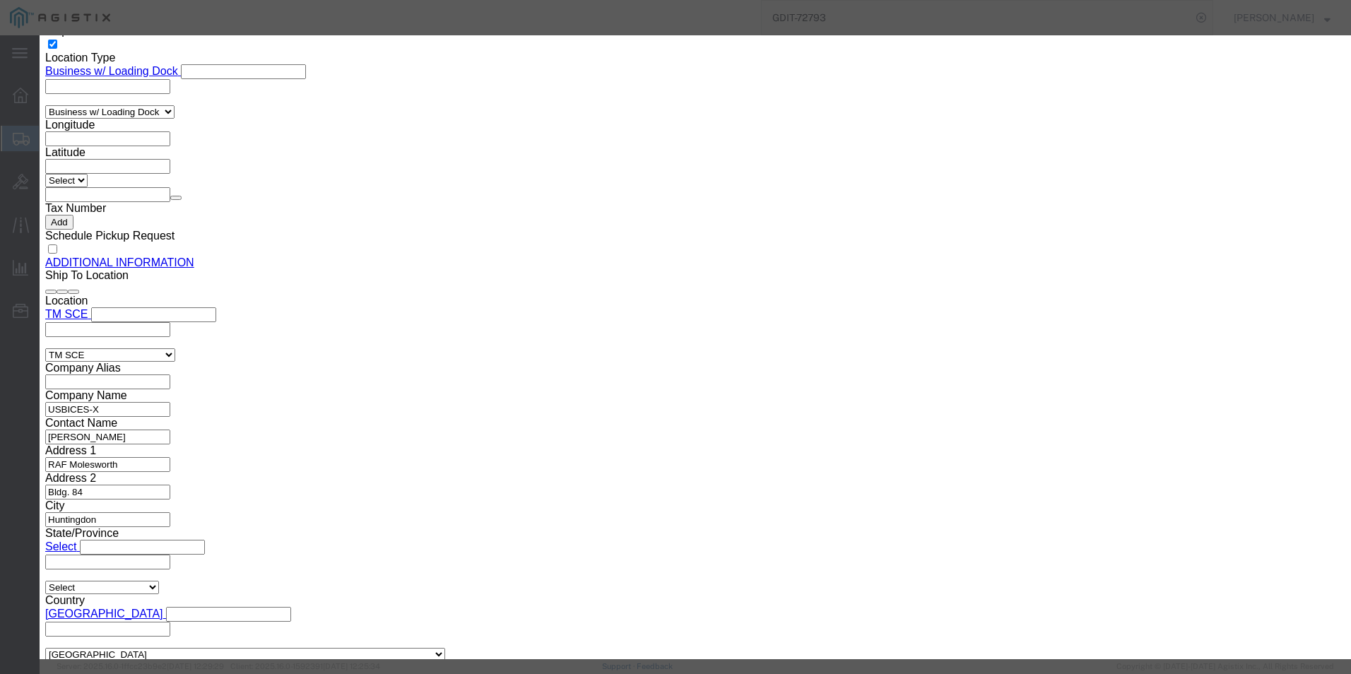
type input "5A002"
click button "Save & Close"
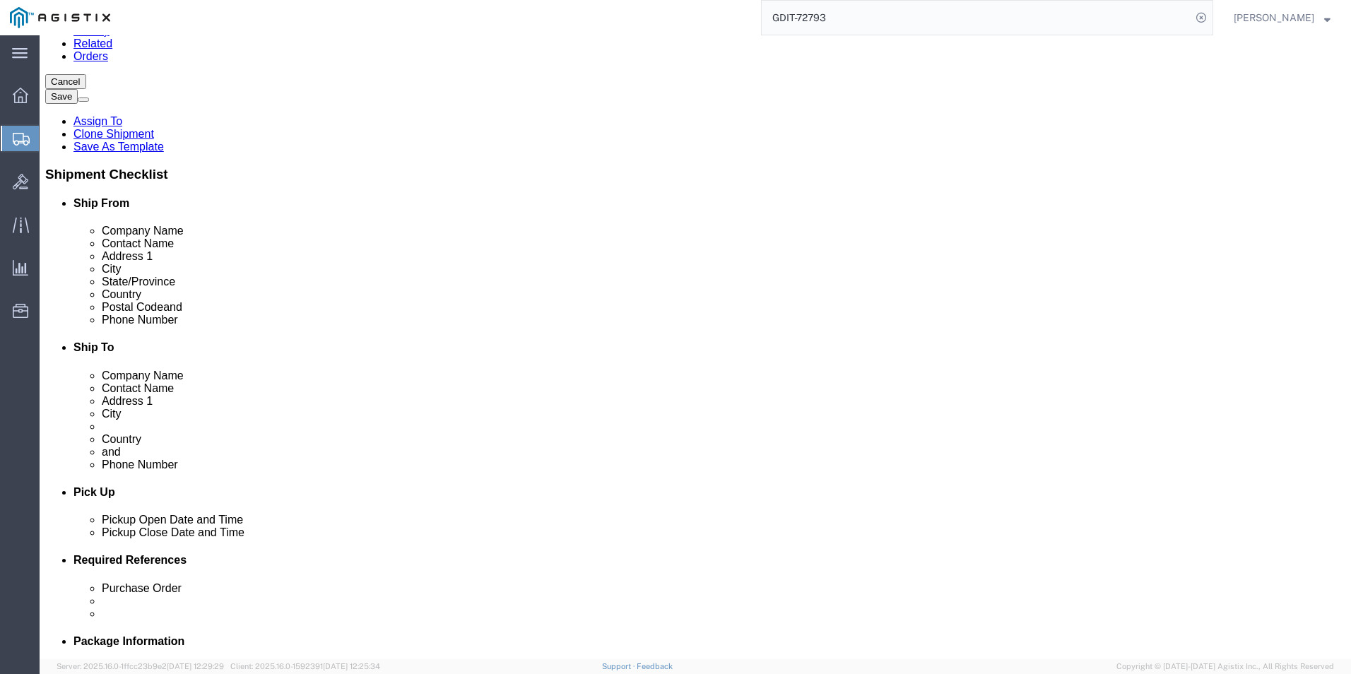
scroll to position [0, 0]
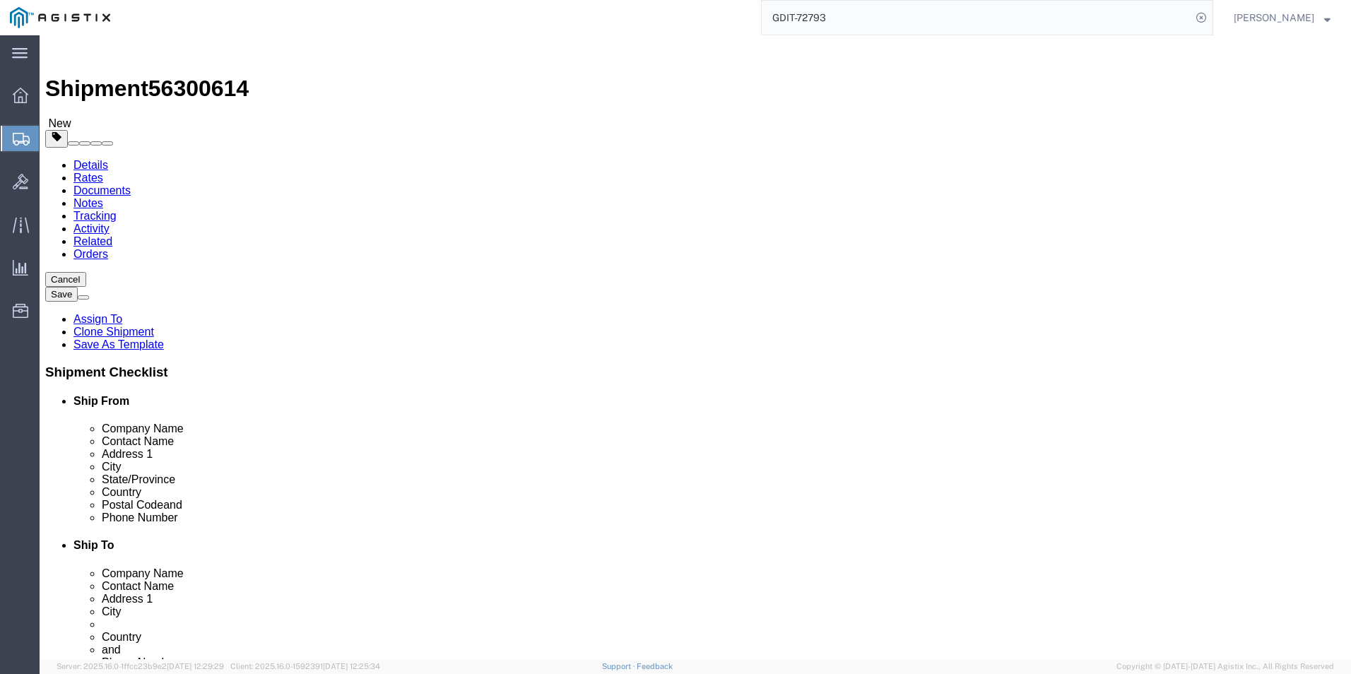
click button "Rate Shipment"
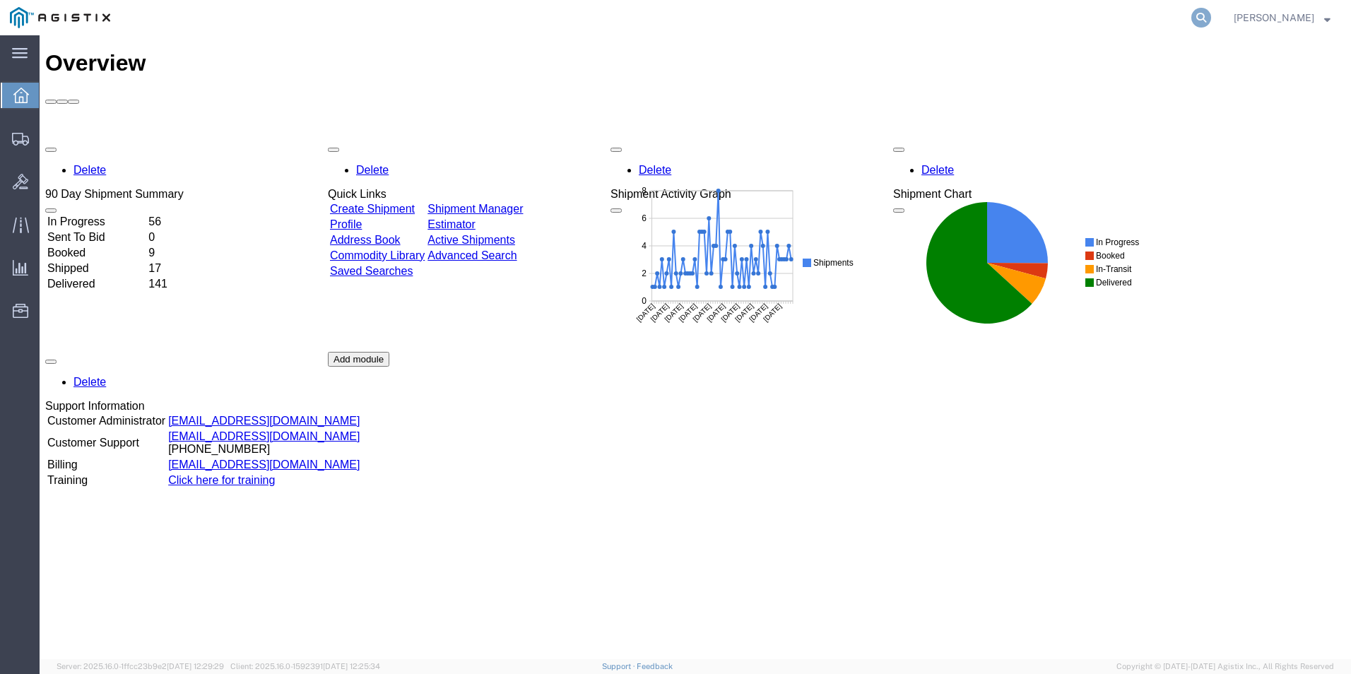
click at [1191, 20] on icon at bounding box center [1201, 18] width 20 height 20
click at [837, 18] on input "search" at bounding box center [977, 18] width 430 height 34
type input "7"
type input "GDIT-72793"
click at [1202, 20] on icon at bounding box center [1201, 18] width 20 height 20
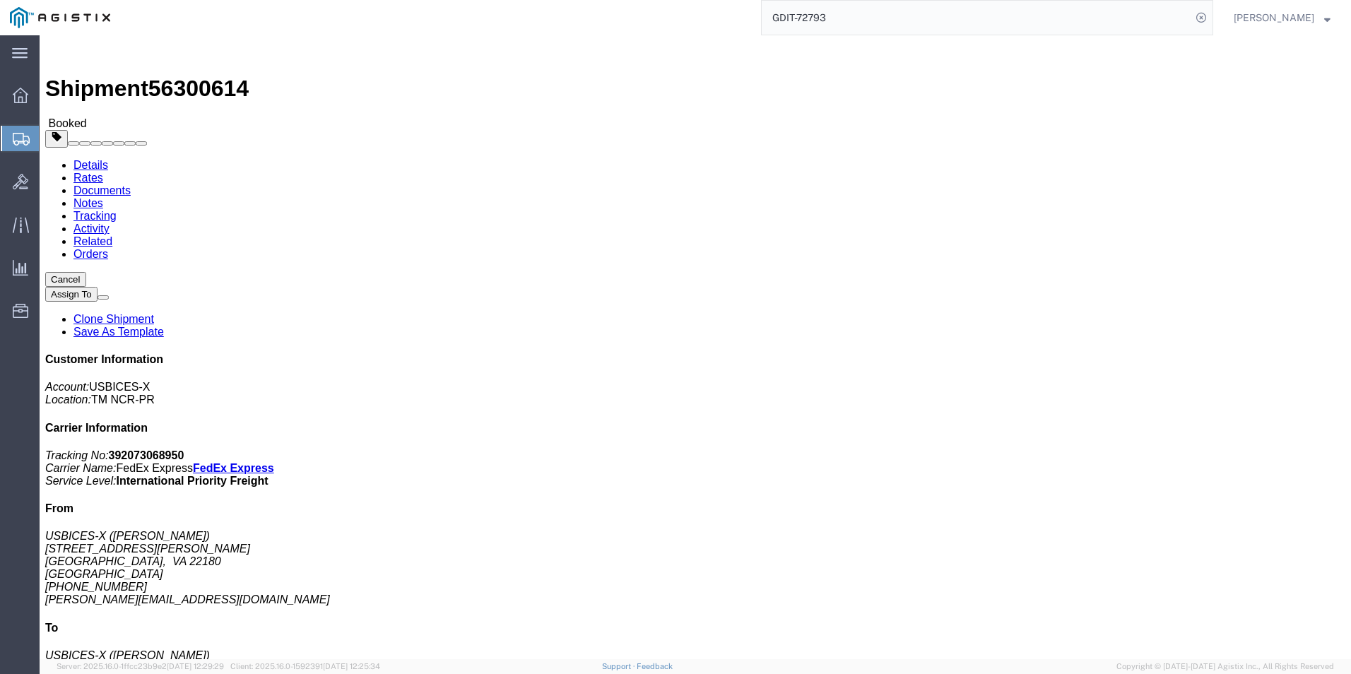
click link "Documents"
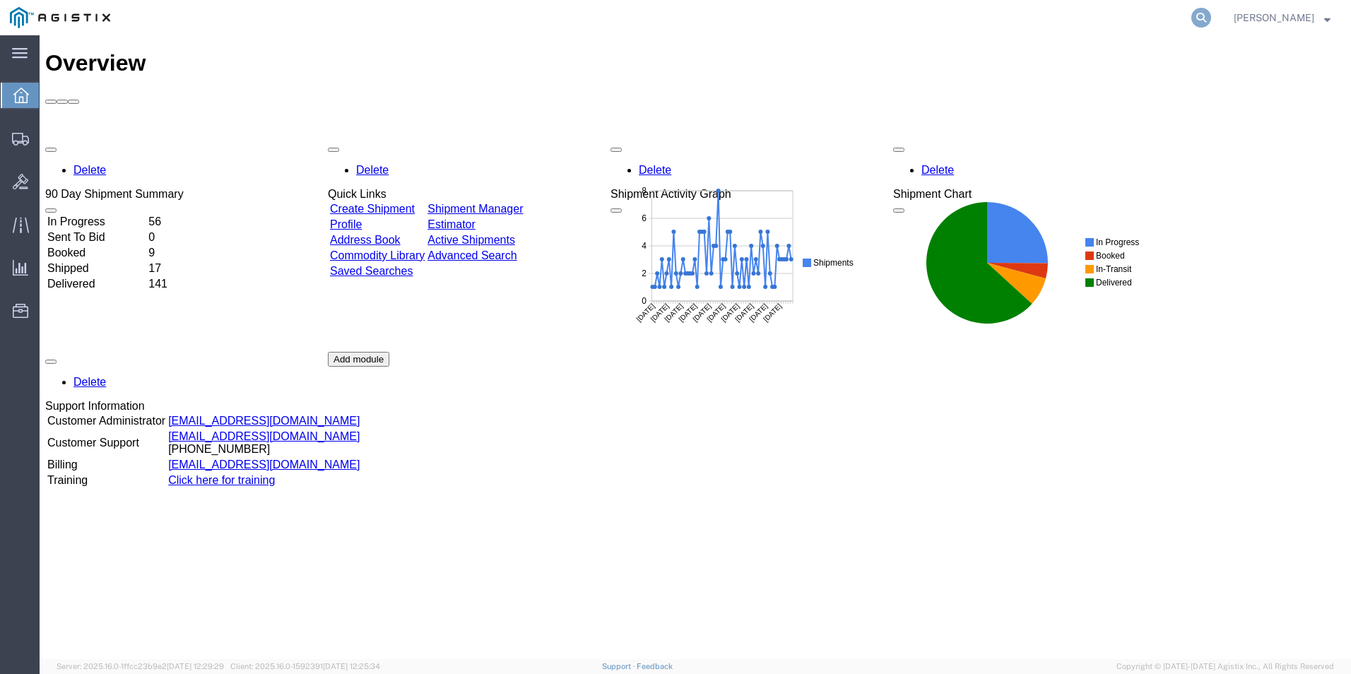
click at [1198, 20] on icon at bounding box center [1201, 18] width 20 height 20
type input "GDIT-70360"
click at [1191, 20] on icon at bounding box center [1201, 18] width 20 height 20
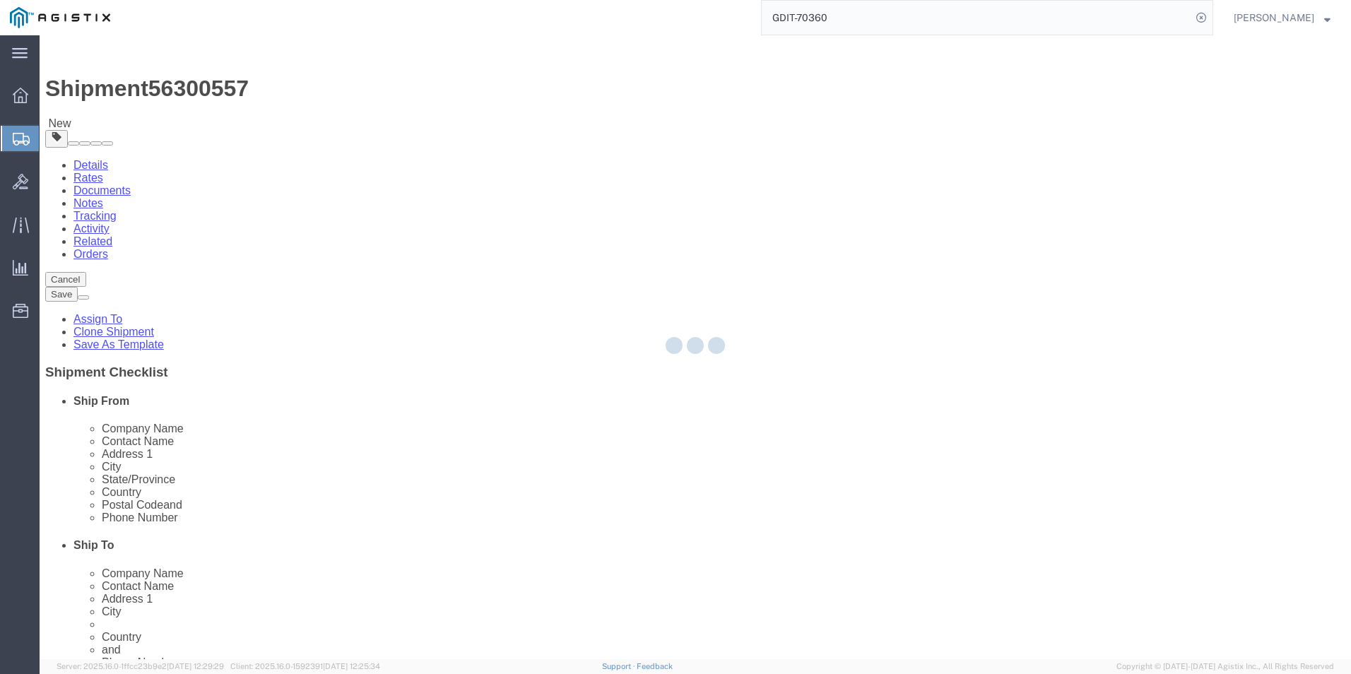
select select "69651"
select select "34240"
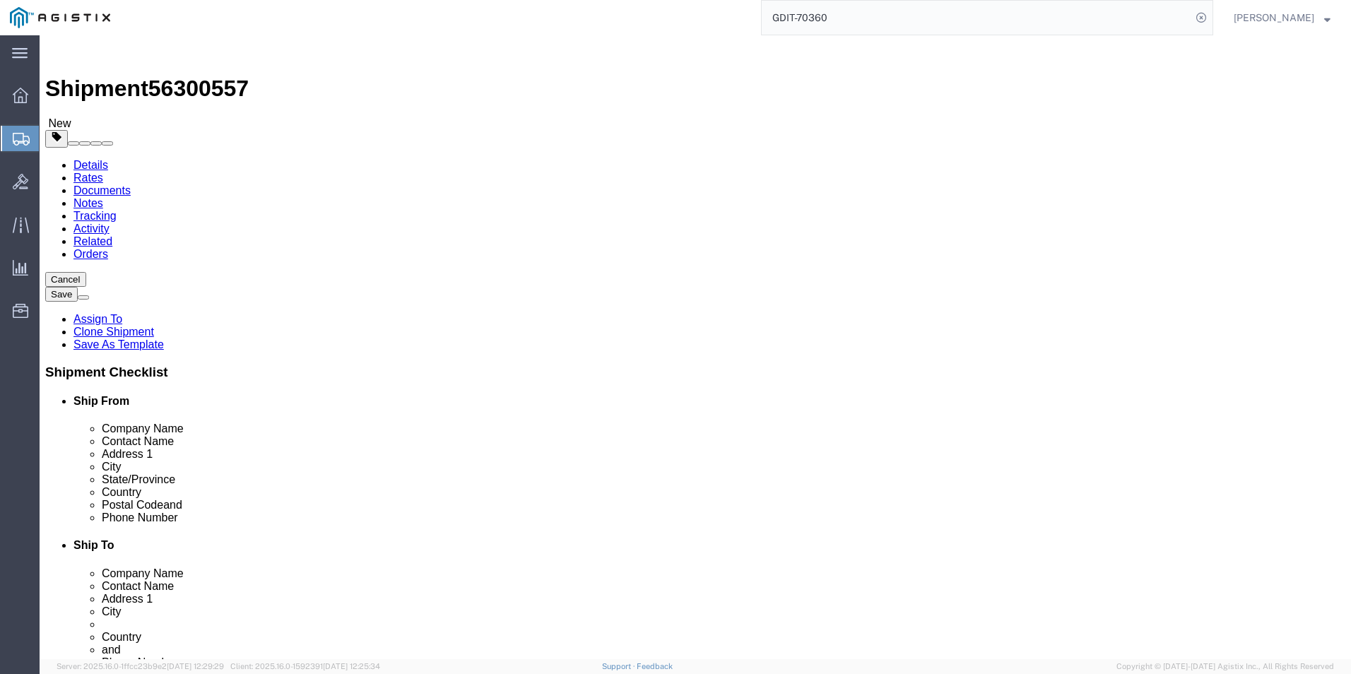
drag, startPoint x: 705, startPoint y: 317, endPoint x: 785, endPoint y: 319, distance: 80.6
click input "RAF Molesworth"
drag, startPoint x: 703, startPoint y: 343, endPoint x: 752, endPoint y: 343, distance: 48.8
click input "Bldg. 84"
drag, startPoint x: 703, startPoint y: 372, endPoint x: 755, endPoint y: 374, distance: 52.3
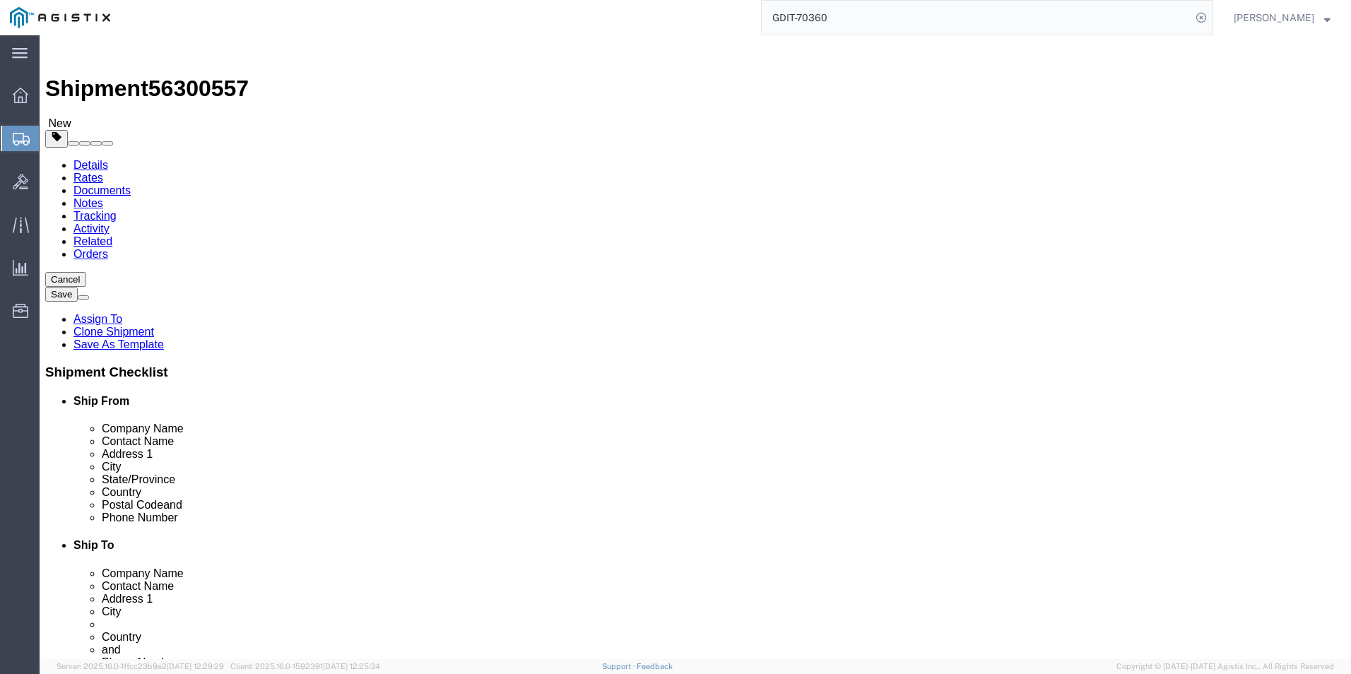
click input "Huntingdon"
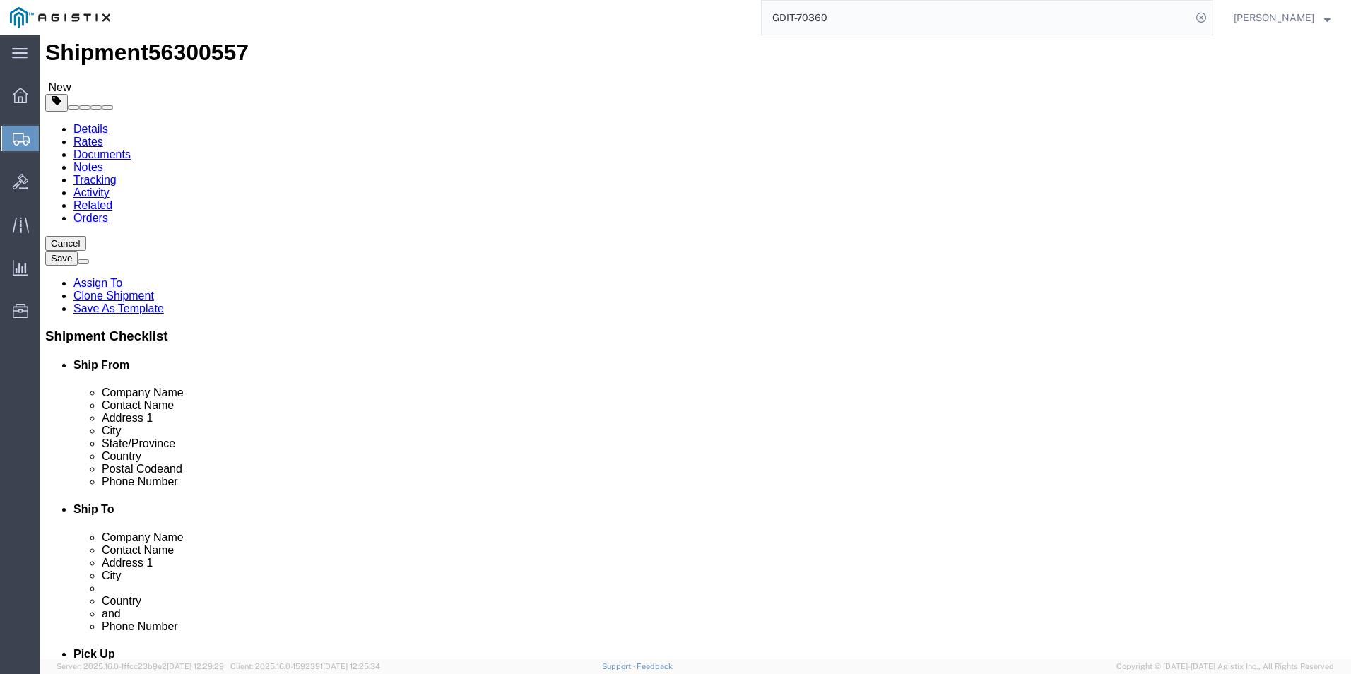
scroll to position [71, 0]
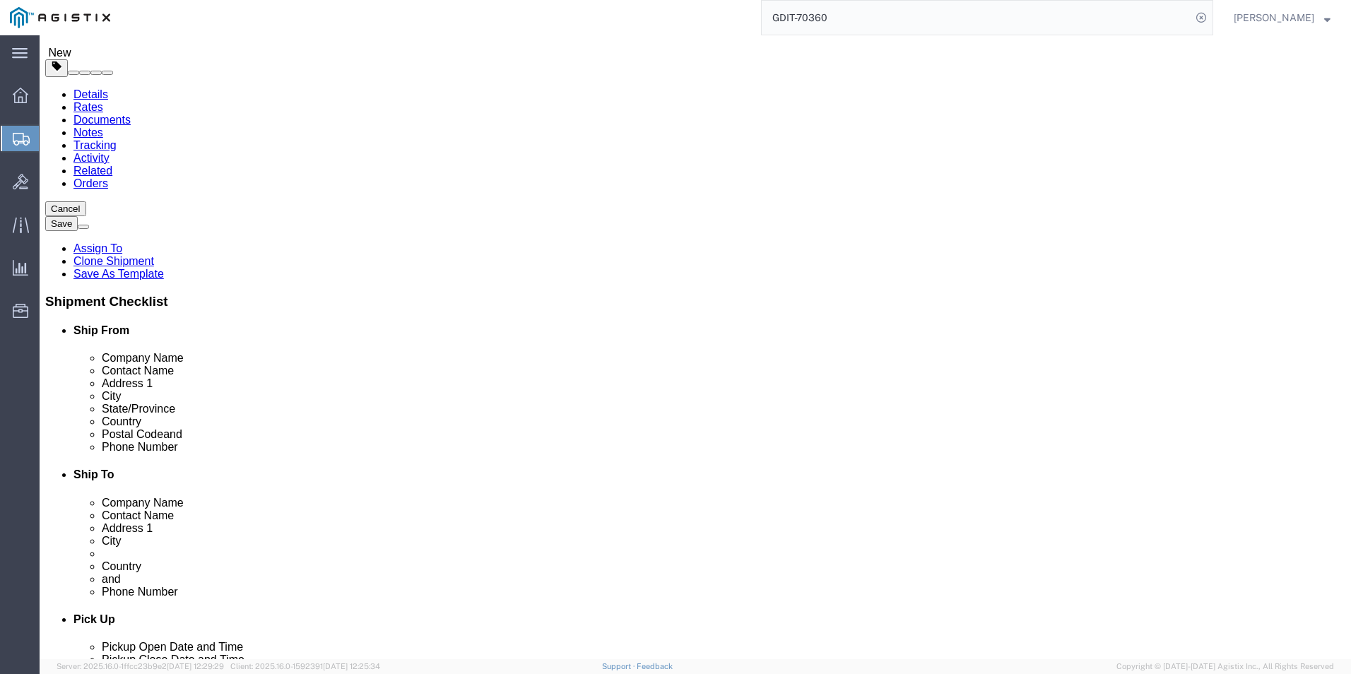
drag, startPoint x: 707, startPoint y: 379, endPoint x: 793, endPoint y: 379, distance: 86.2
click input "PE28 5AG"
drag, startPoint x: 726, startPoint y: 407, endPoint x: 814, endPoint y: 410, distance: 88.4
click input "44(0)1480842915"
click icon
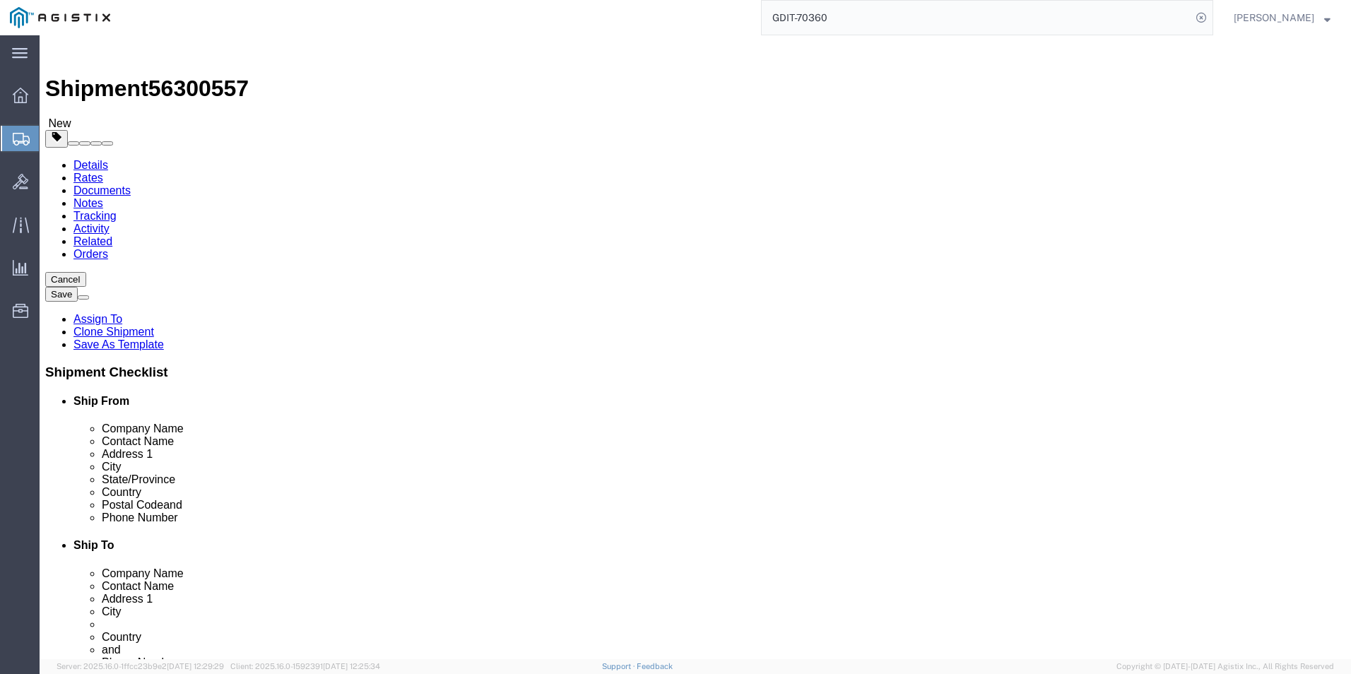
click div "Pieces: 1.00 Each Total value: 18925.80 USD"
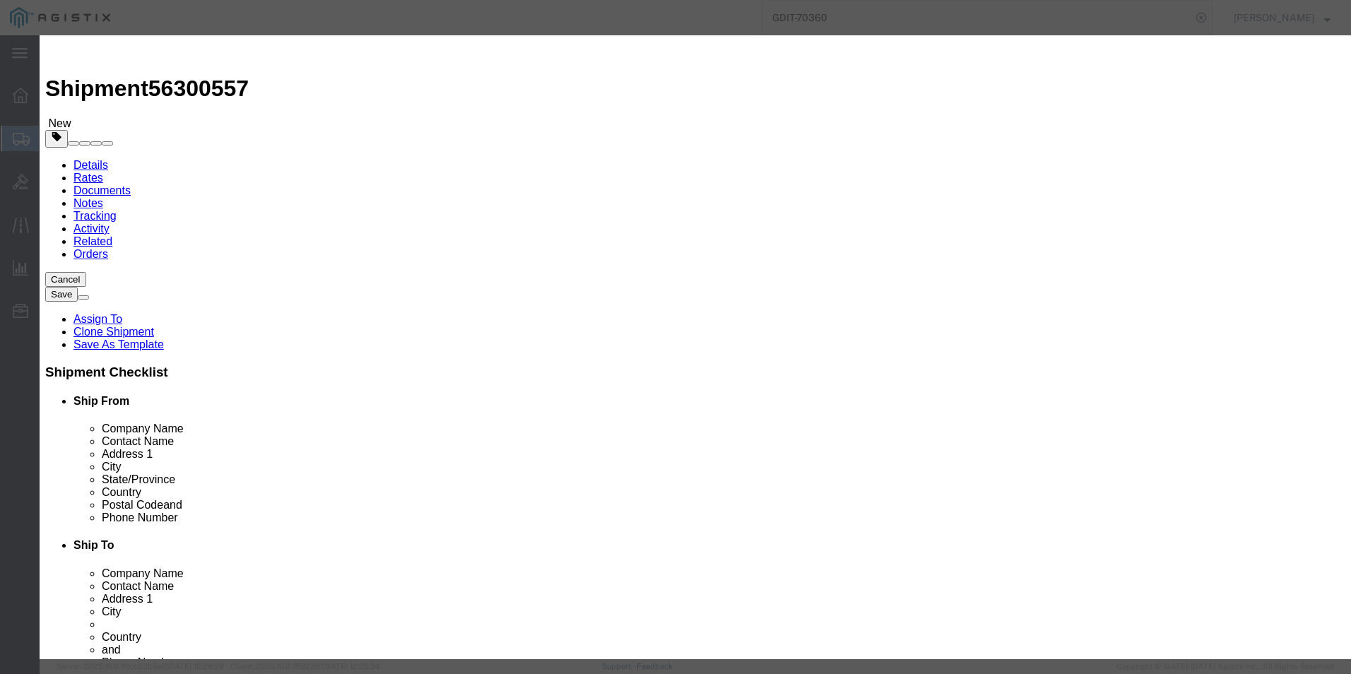
drag, startPoint x: 412, startPoint y: 283, endPoint x: 507, endPoint y: 286, distance: 95.4
click input "RBK-R6404S-HW-01"
click icon "button"
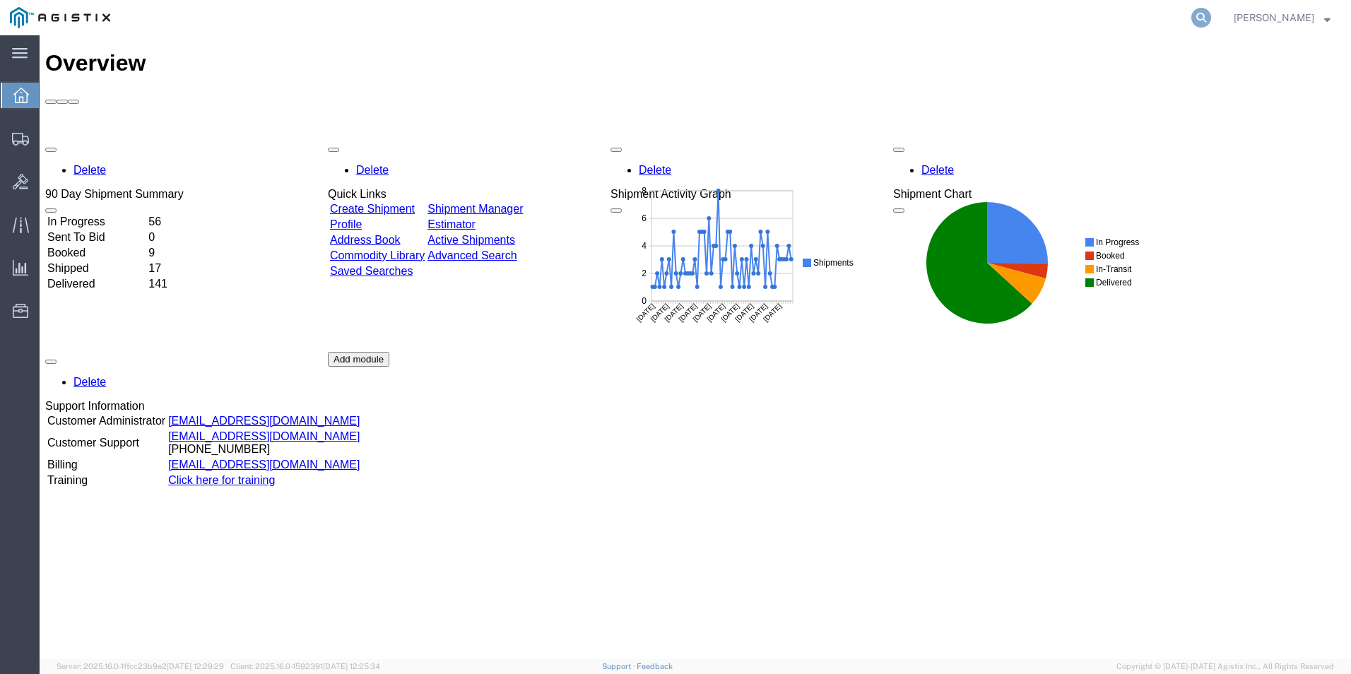
click at [1194, 20] on icon at bounding box center [1201, 18] width 20 height 20
type input "GDIT-75042"
click at [1193, 21] on icon at bounding box center [1201, 18] width 20 height 20
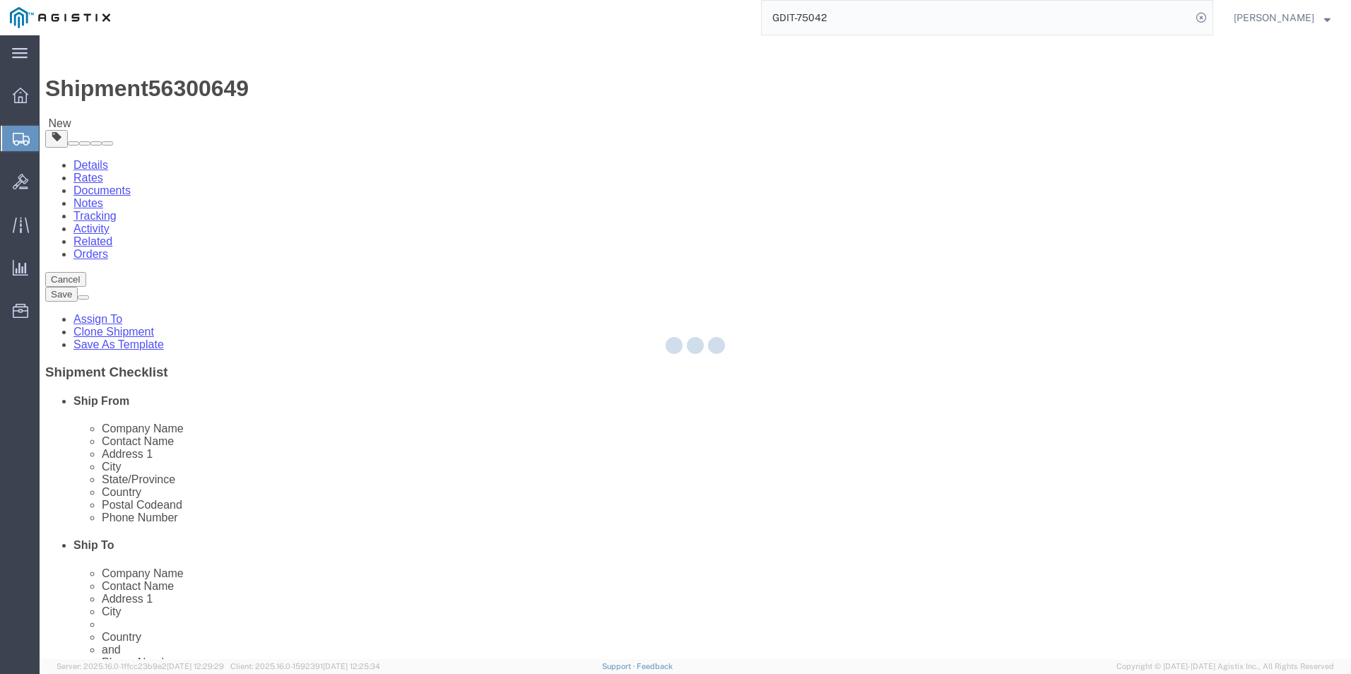
select select "69651"
select select
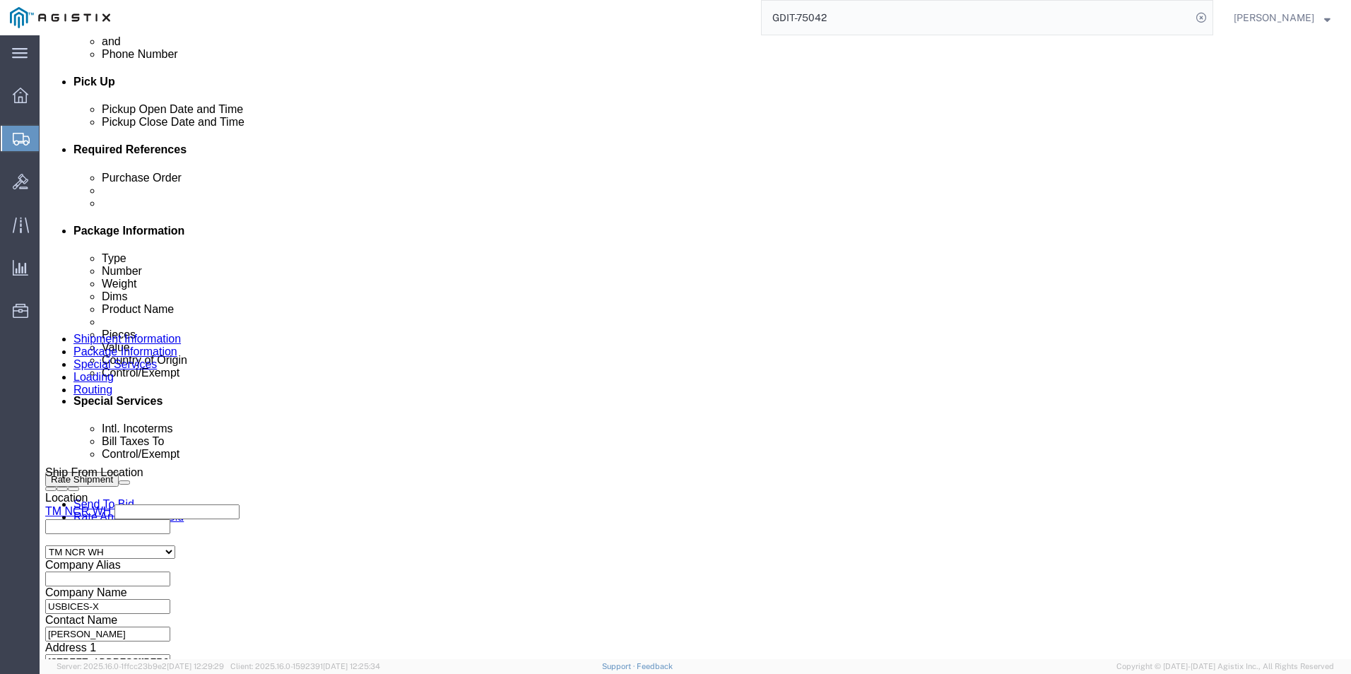
scroll to position [707, 0]
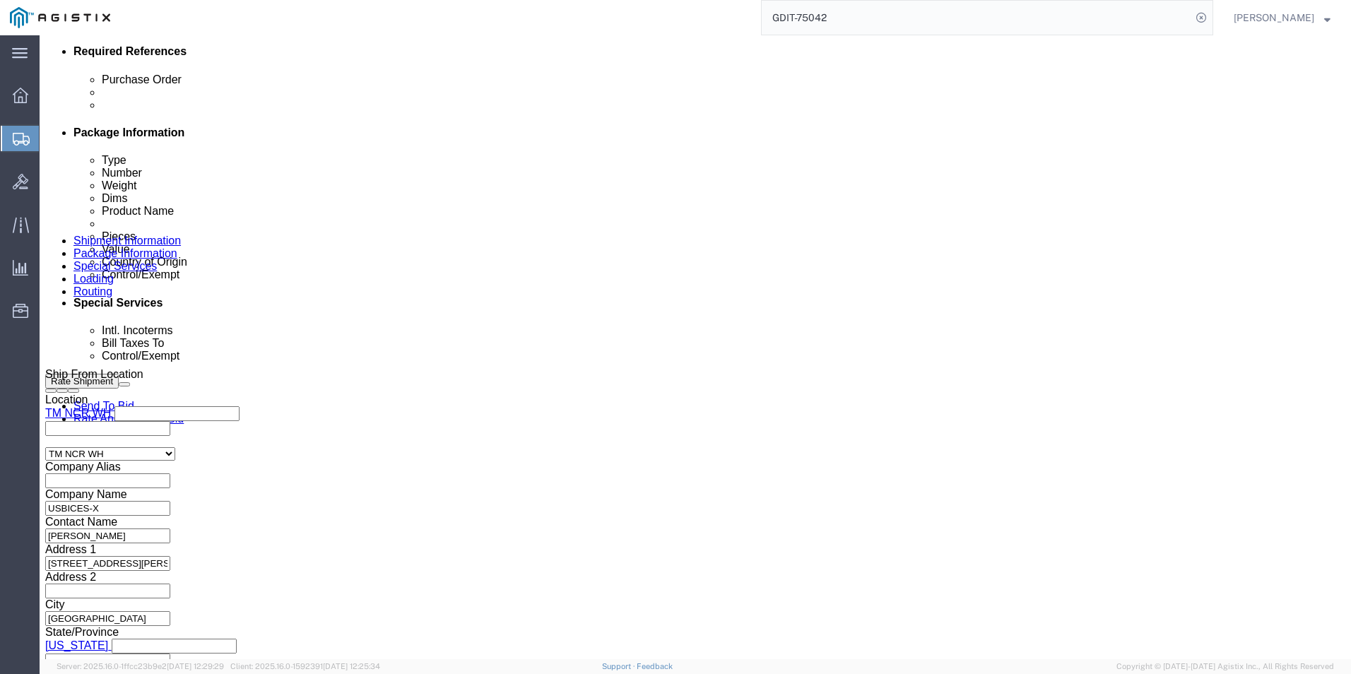
click select "Select Account Type Activity ID Airline Appointment Number ASN Batch Request # …"
select select "CUSTREF"
click select "Select Account Type Activity ID Airline Appointment Number ASN Batch Request # …"
click input "text"
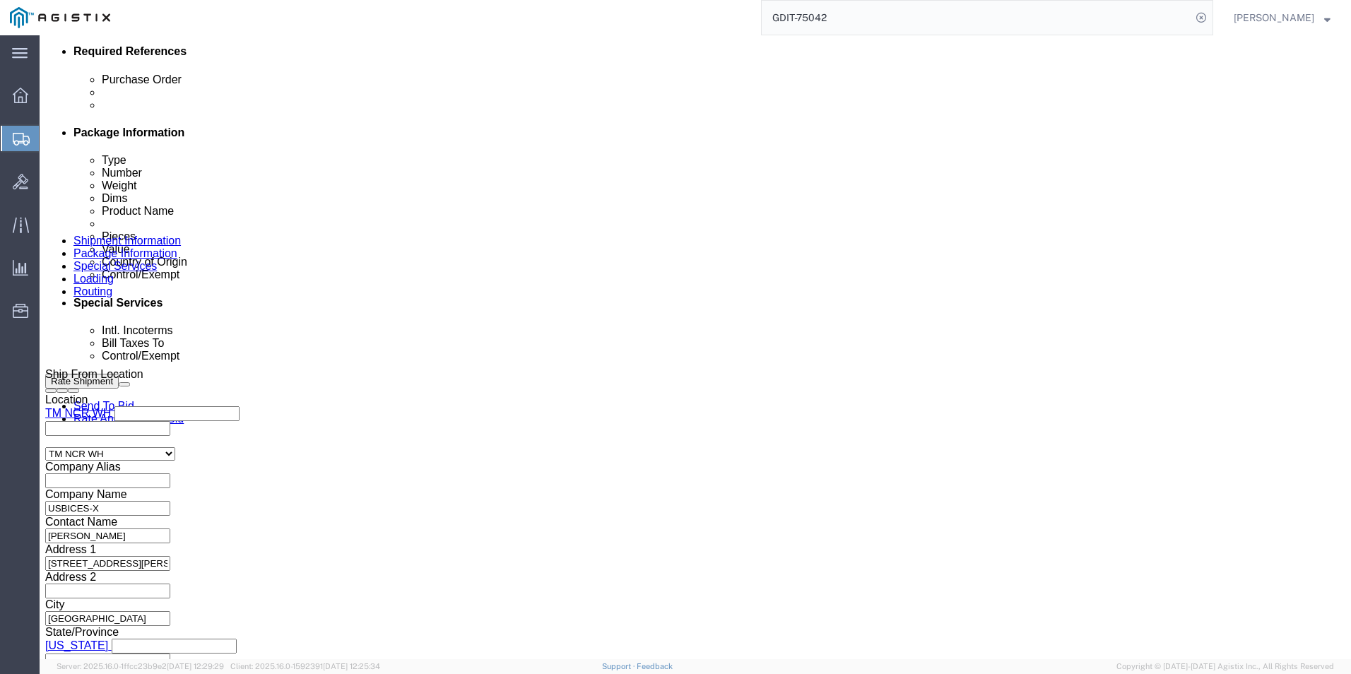
paste input "RITM0106576"
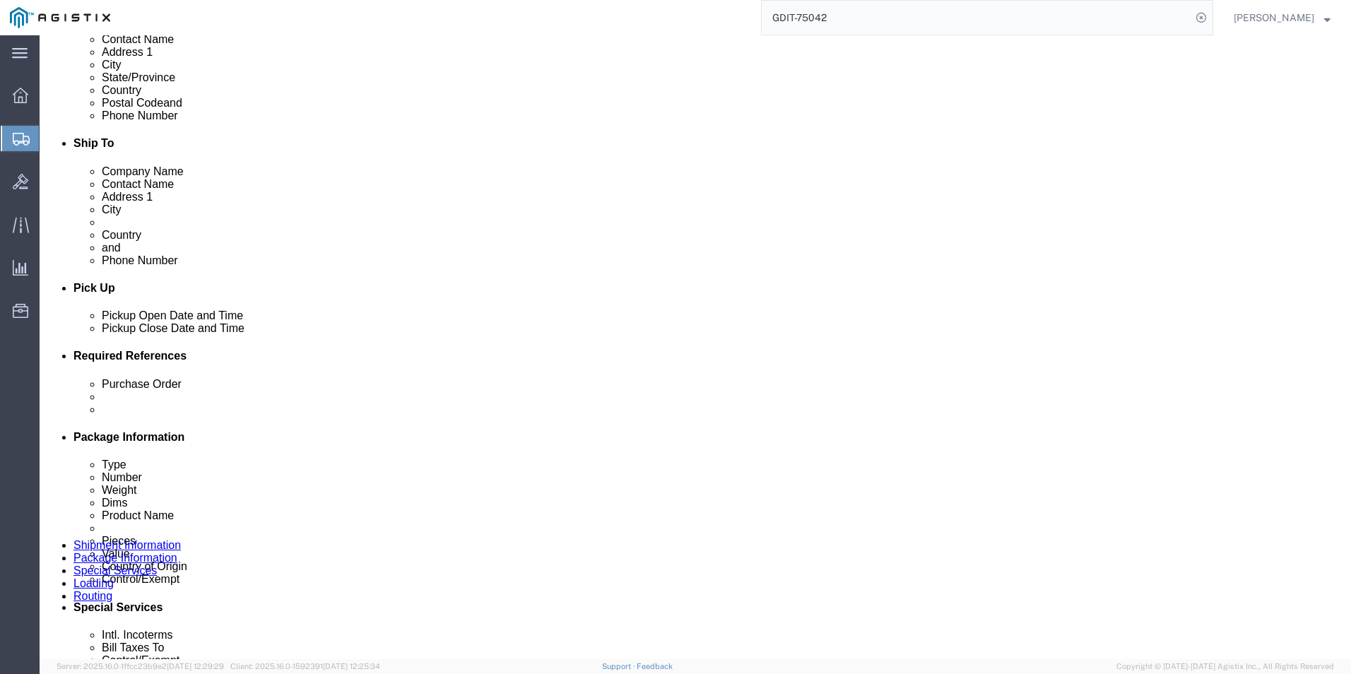
scroll to position [353, 0]
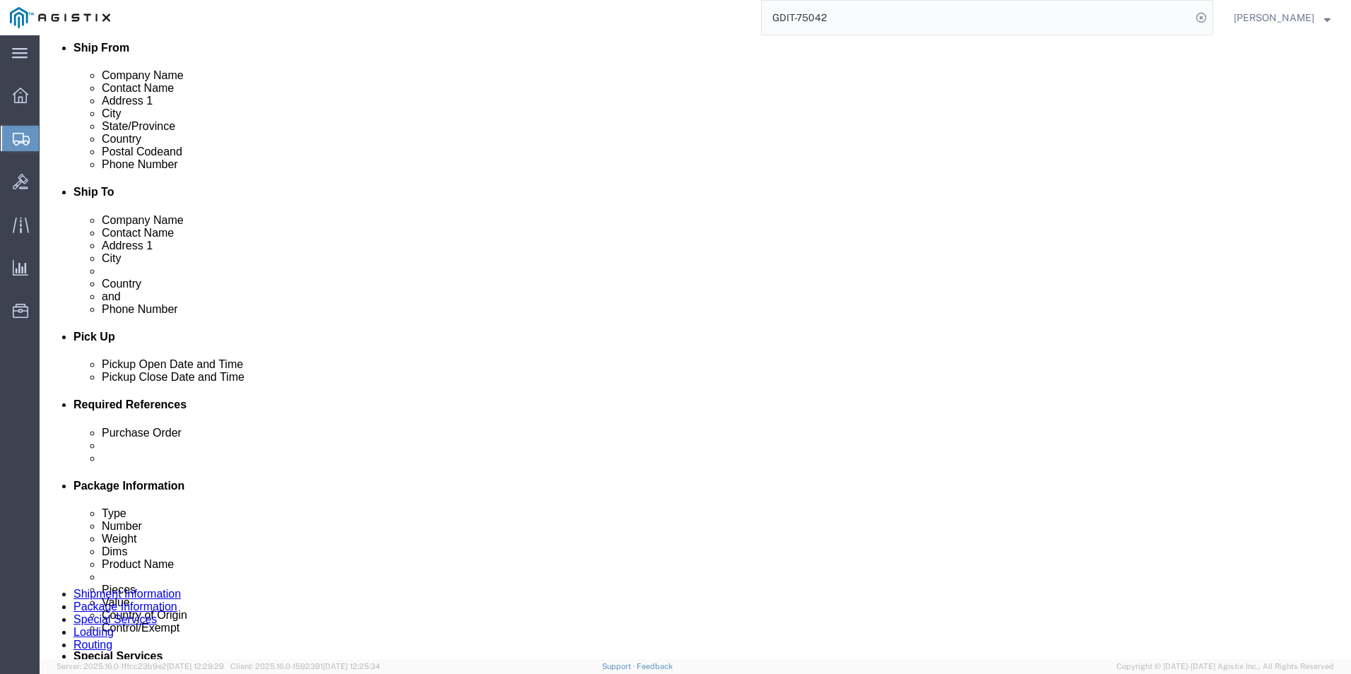
type input "RITM0106576"
click icon
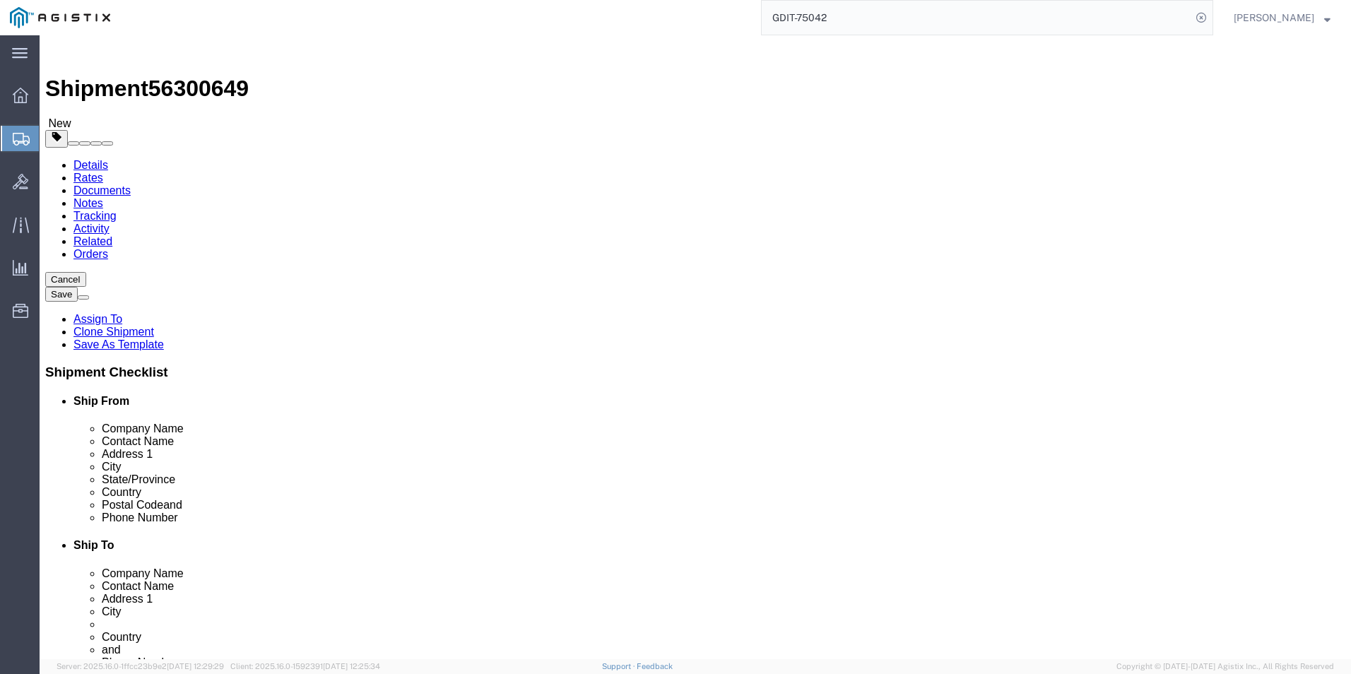
click icon
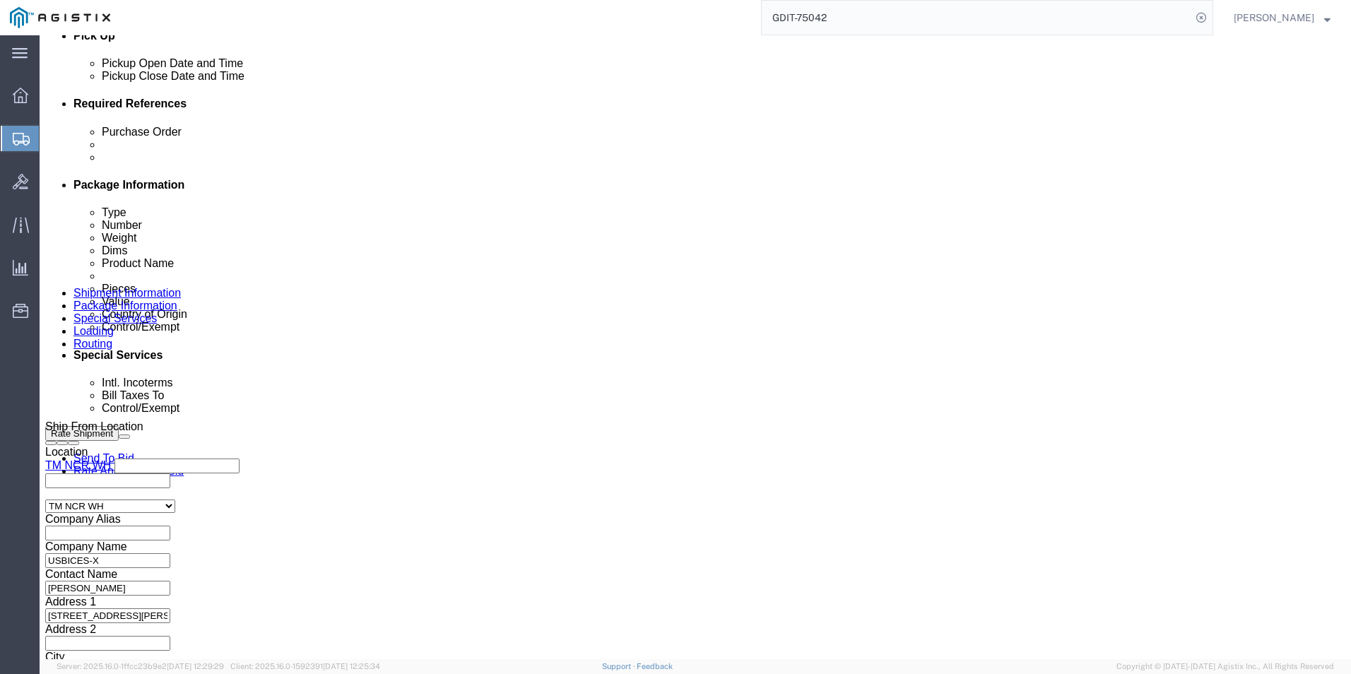
scroll to position [707, 0]
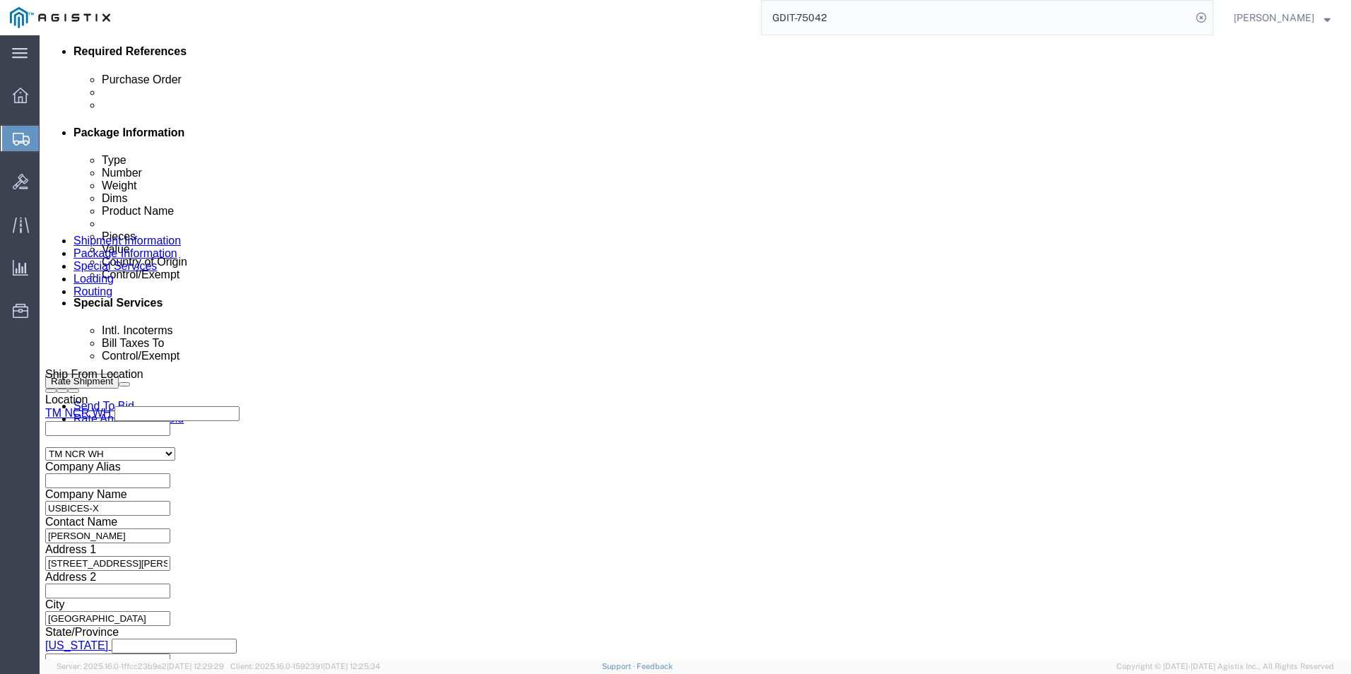
drag, startPoint x: 215, startPoint y: 400, endPoint x: 232, endPoint y: 399, distance: 17.0
click input "GDIT-75042"
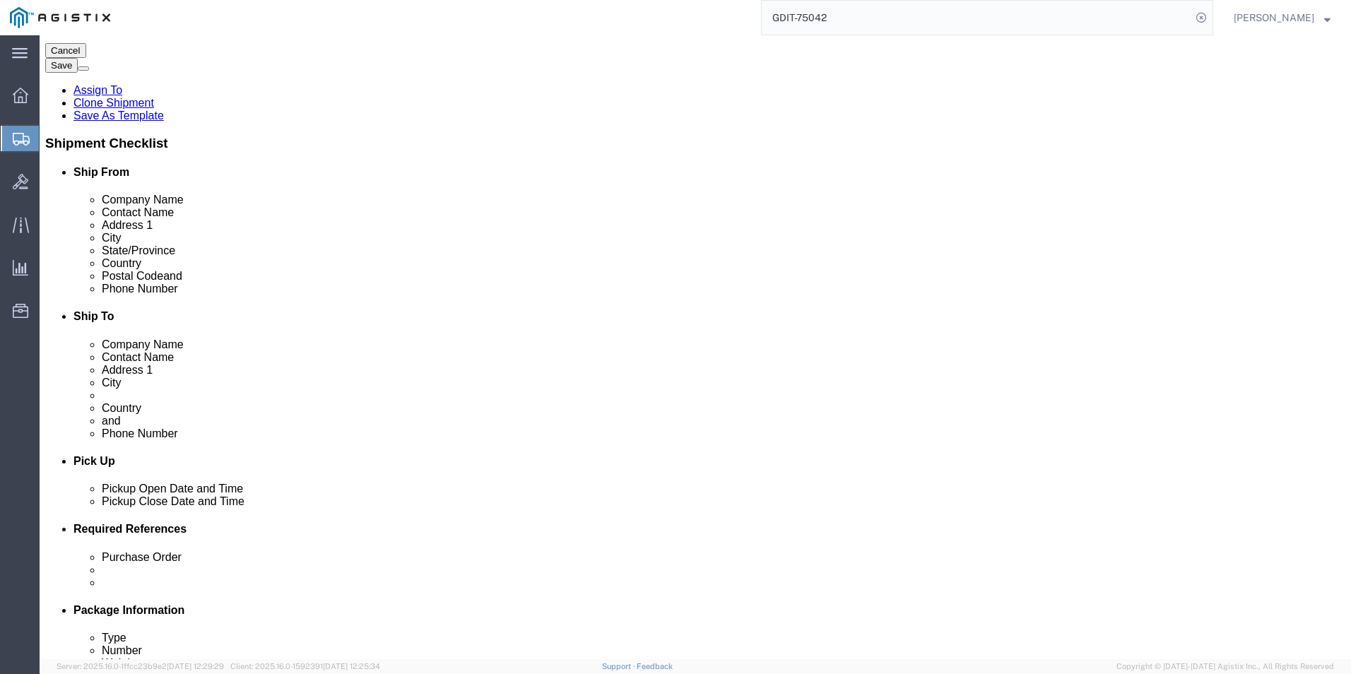
scroll to position [0, 0]
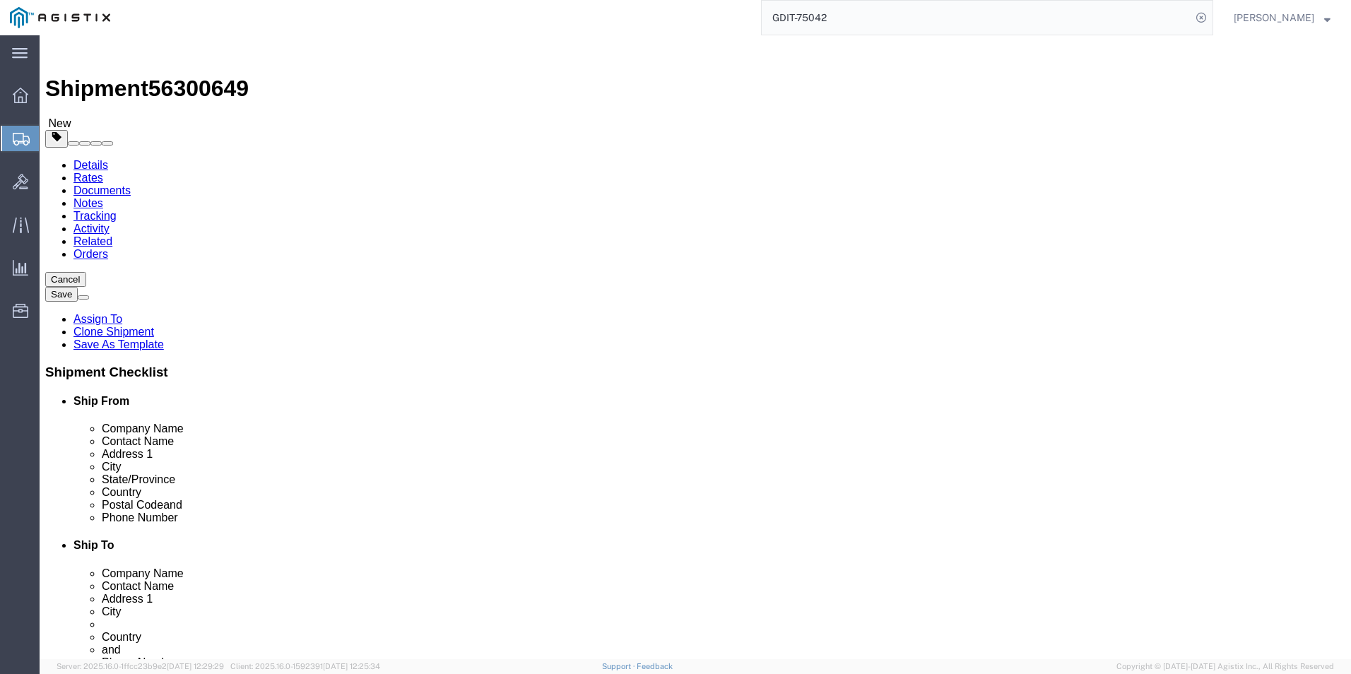
click icon
click dd "103.46 USD"
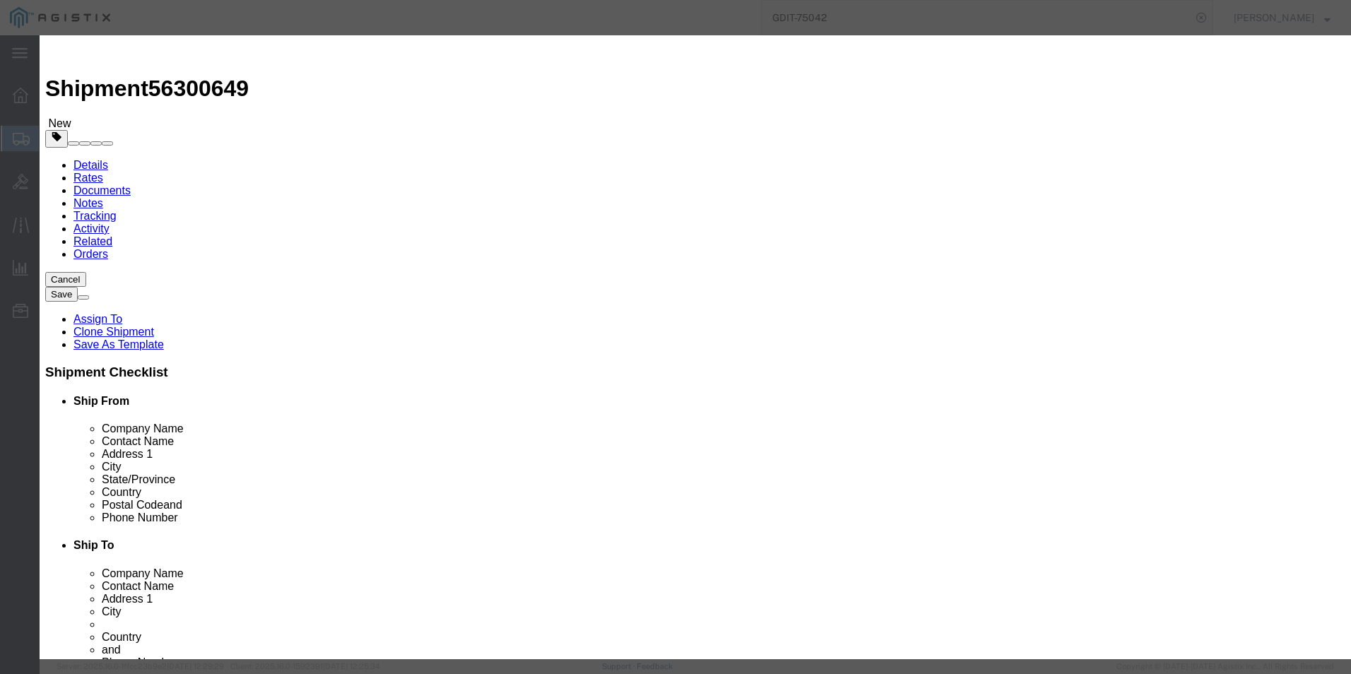
drag, startPoint x: 415, startPoint y: 285, endPoint x: 453, endPoint y: 287, distance: 38.2
click input "AR8100"
click h3 "Edit content"
